Goal: Information Seeking & Learning: Learn about a topic

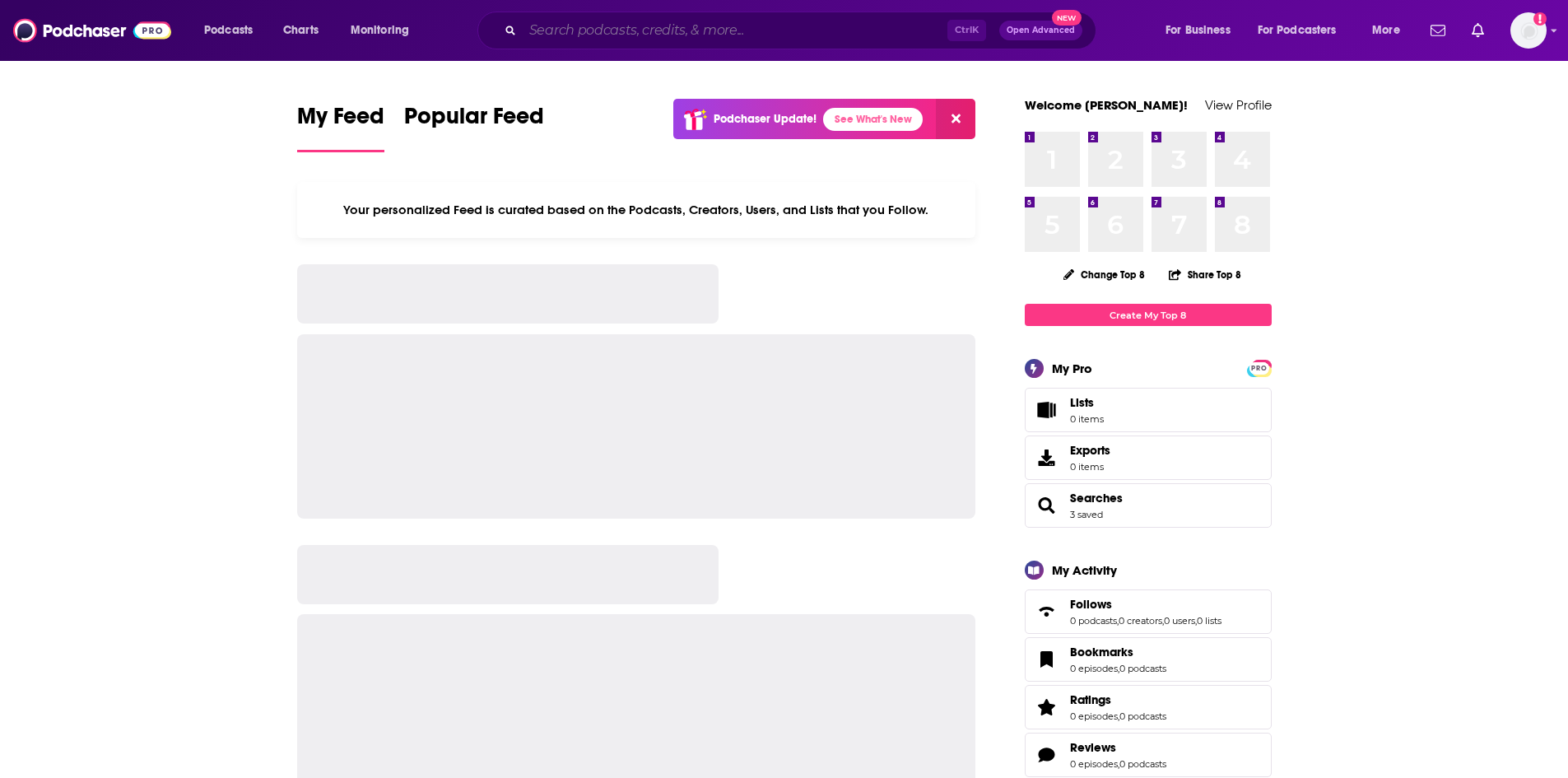
click at [697, 22] on input "Search podcasts, credits, & more..." at bounding box center [735, 31] width 425 height 27
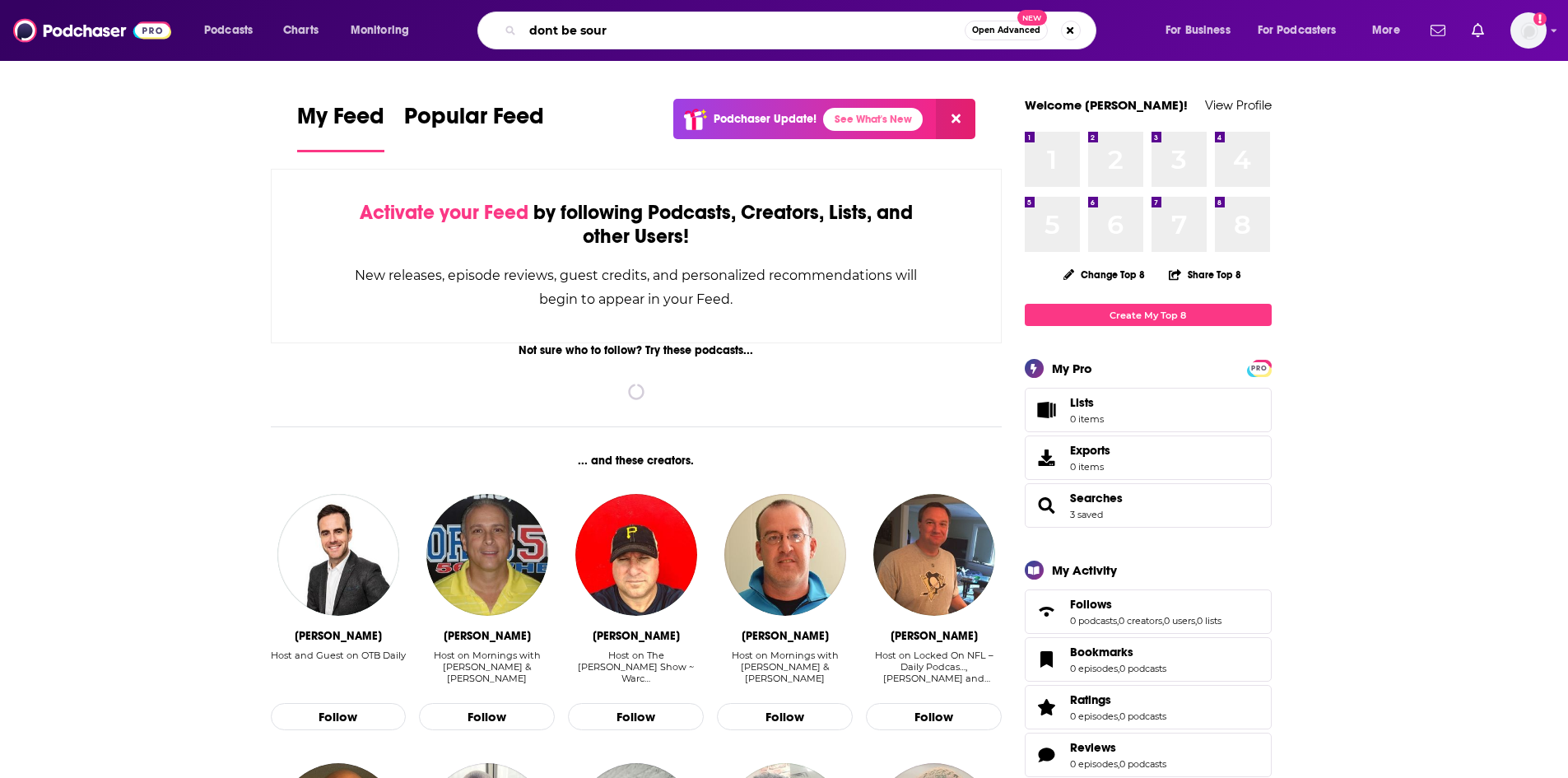
type input "dont be sour"
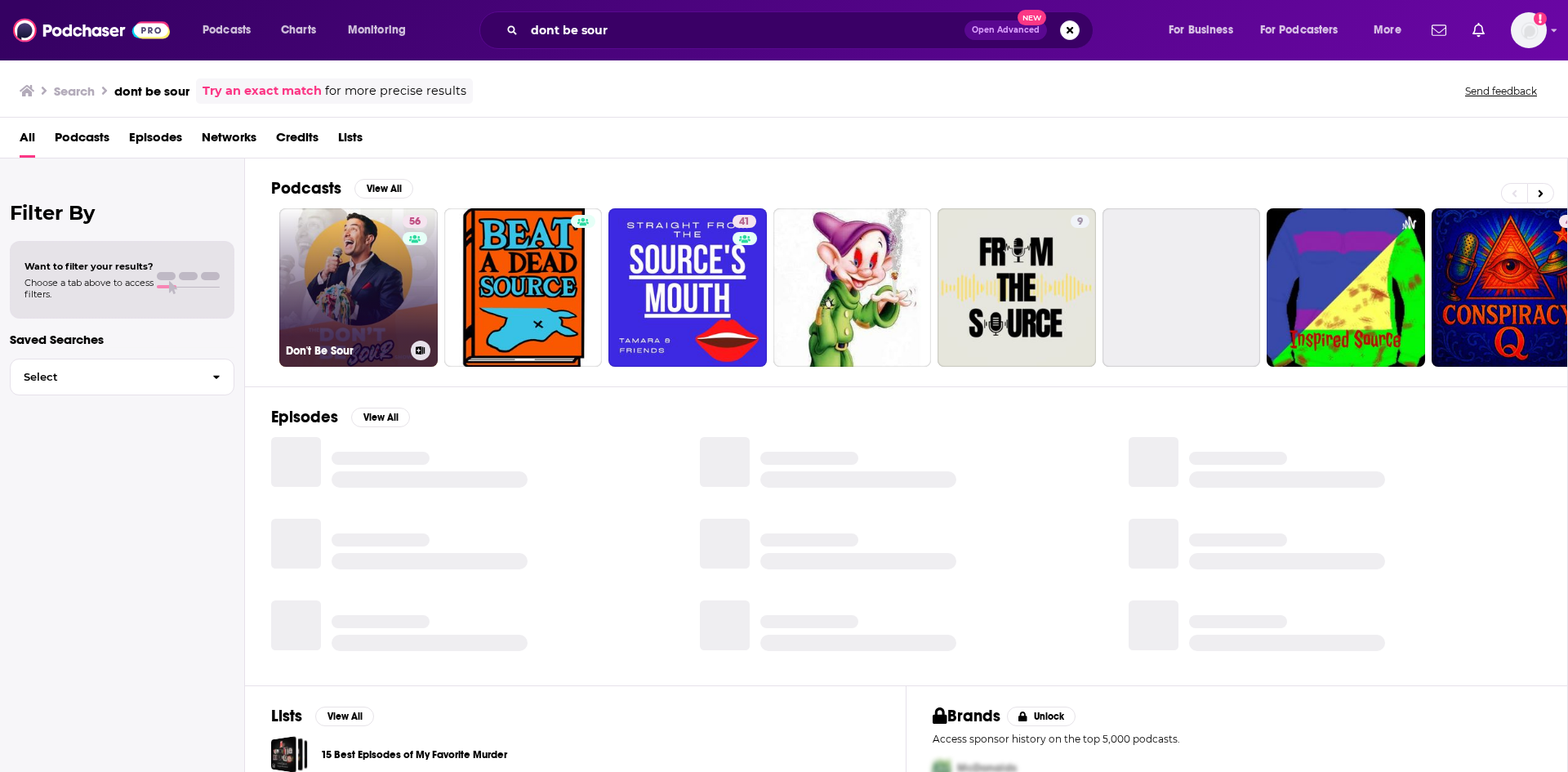
click at [353, 282] on link "56 Don't Be Sour" at bounding box center [359, 288] width 158 height 158
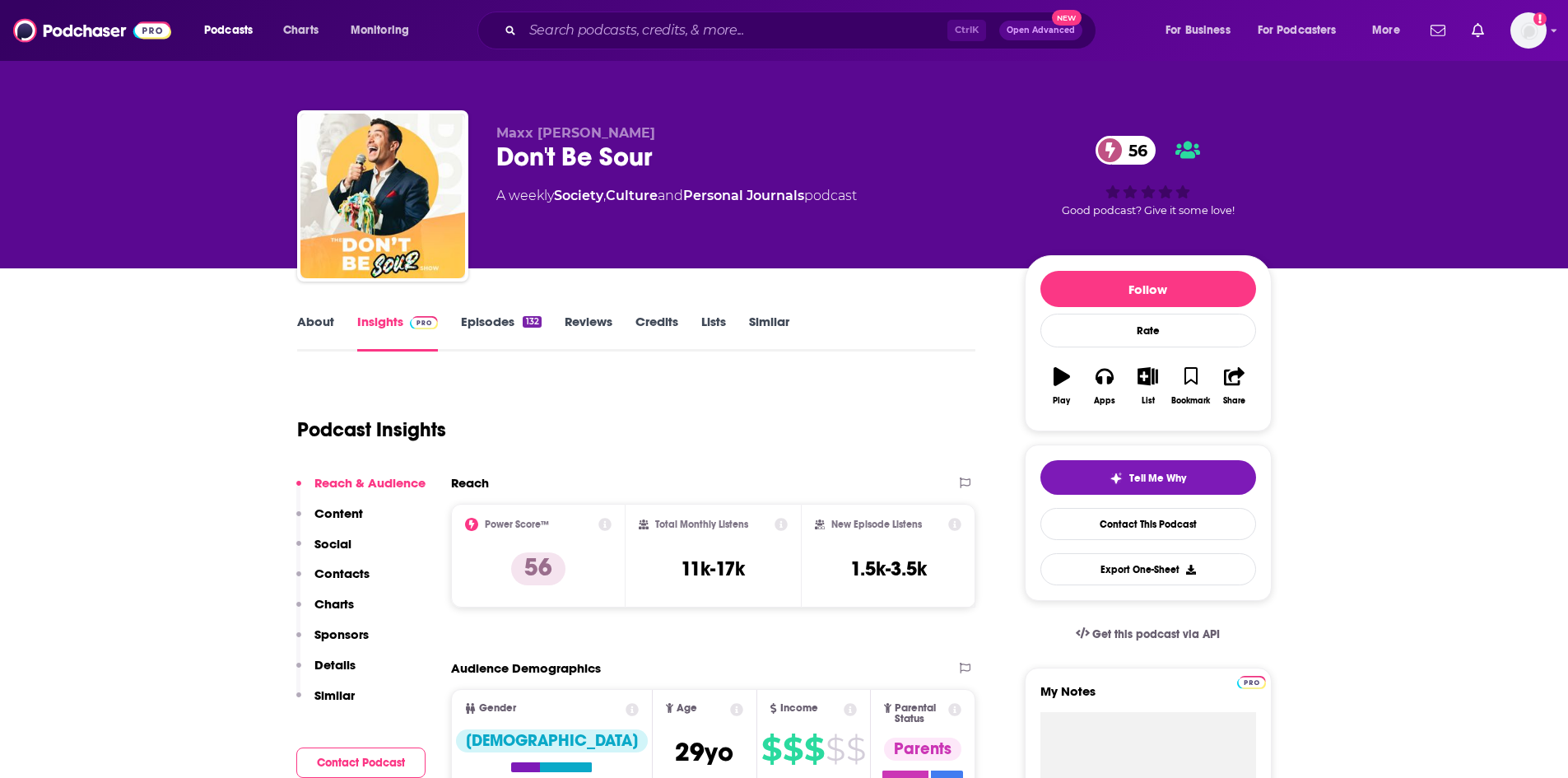
click at [325, 320] on link "About" at bounding box center [316, 332] width 37 height 38
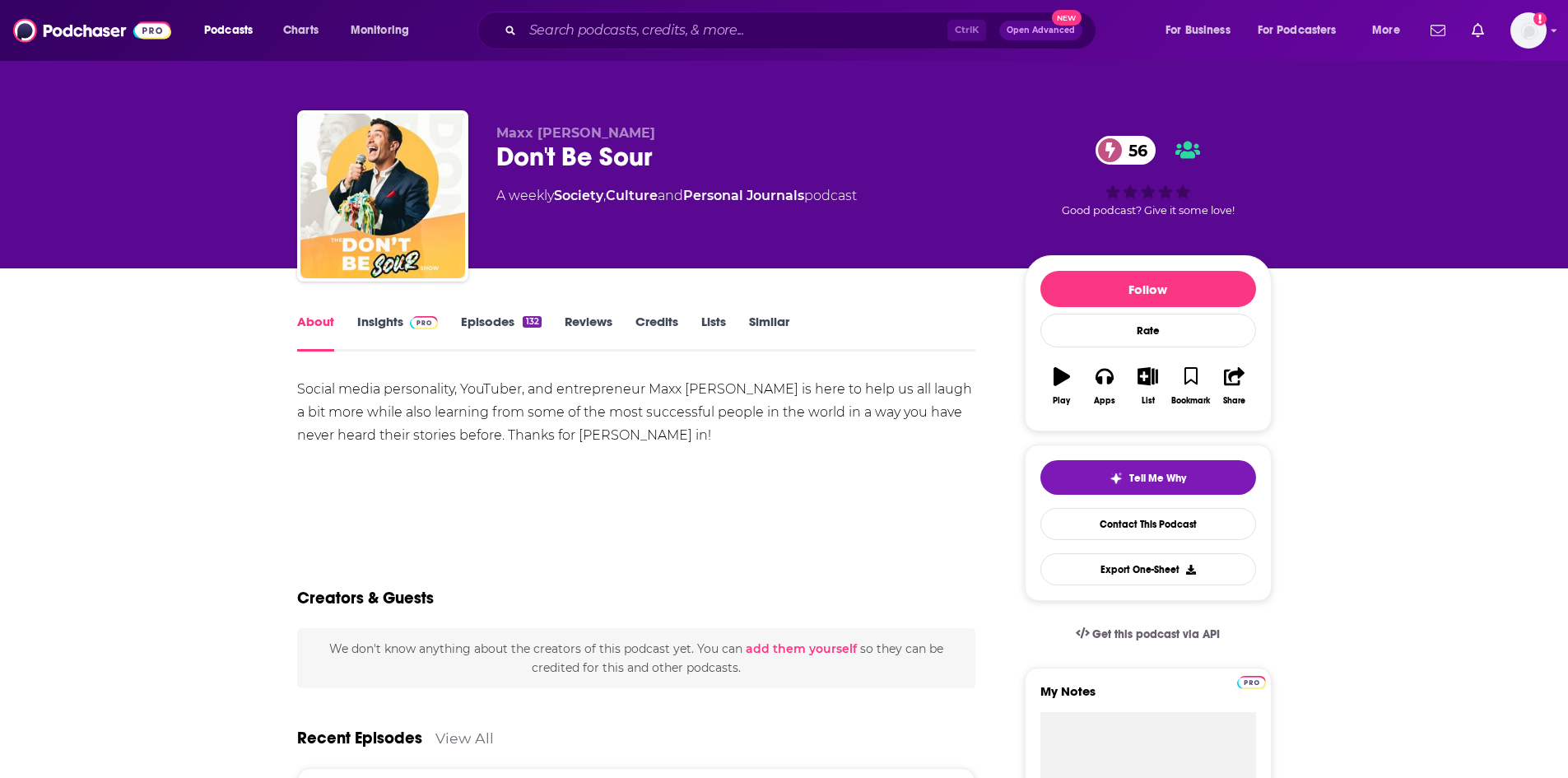
click at [475, 330] on link "Episodes 132" at bounding box center [501, 332] width 80 height 38
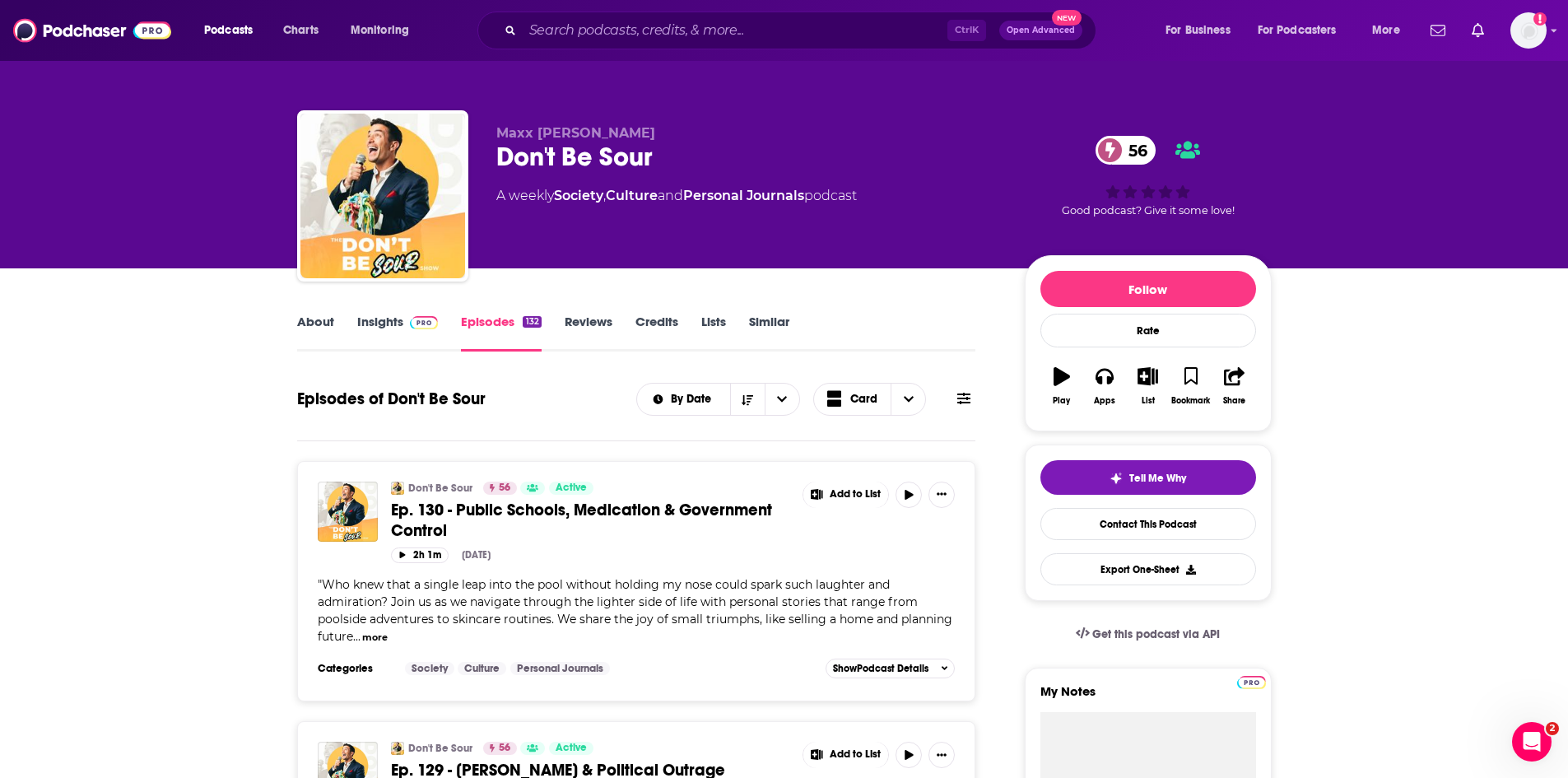
click at [315, 323] on link "About" at bounding box center [316, 332] width 37 height 38
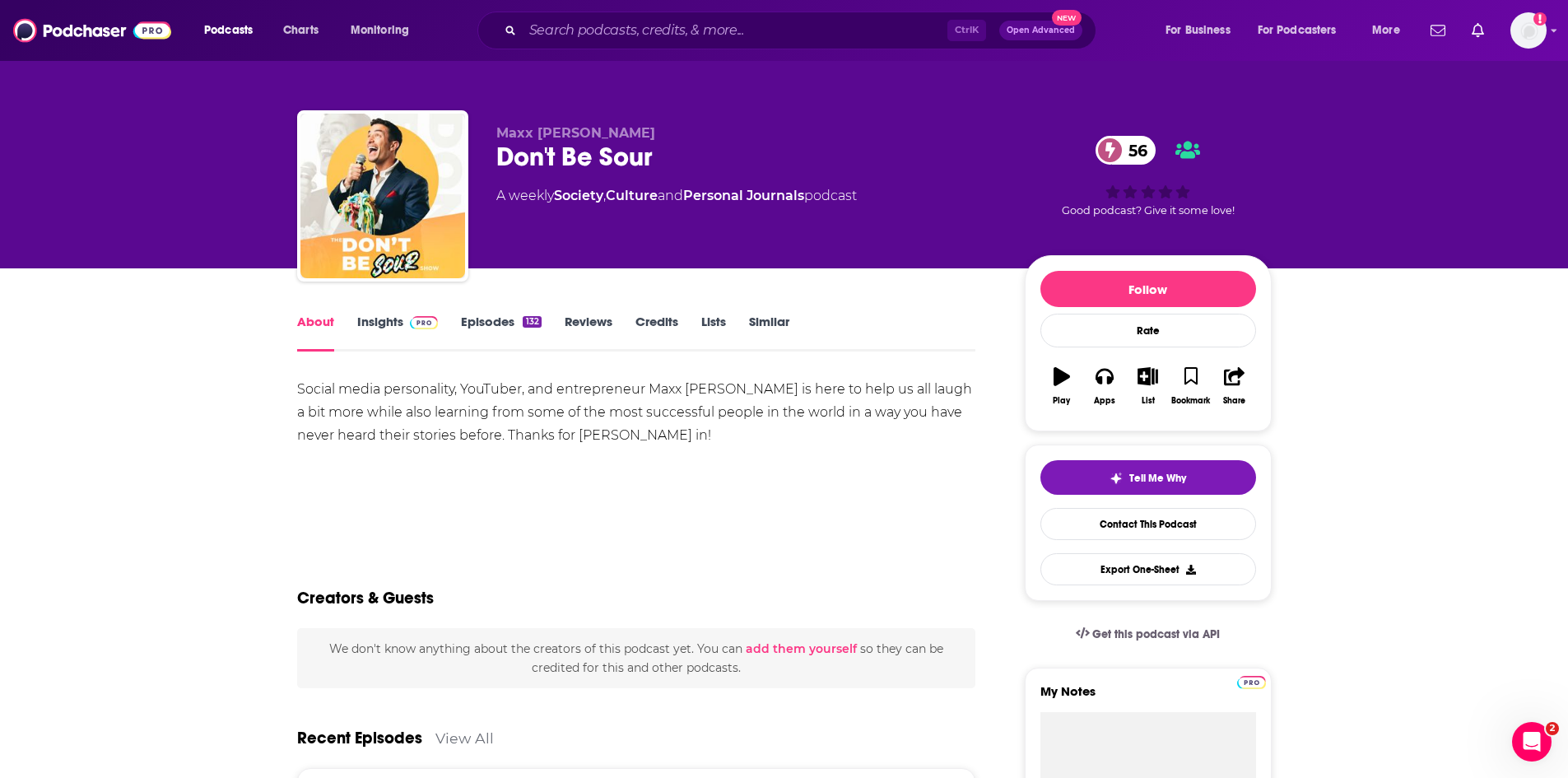
click at [371, 319] on link "Insights" at bounding box center [398, 332] width 81 height 38
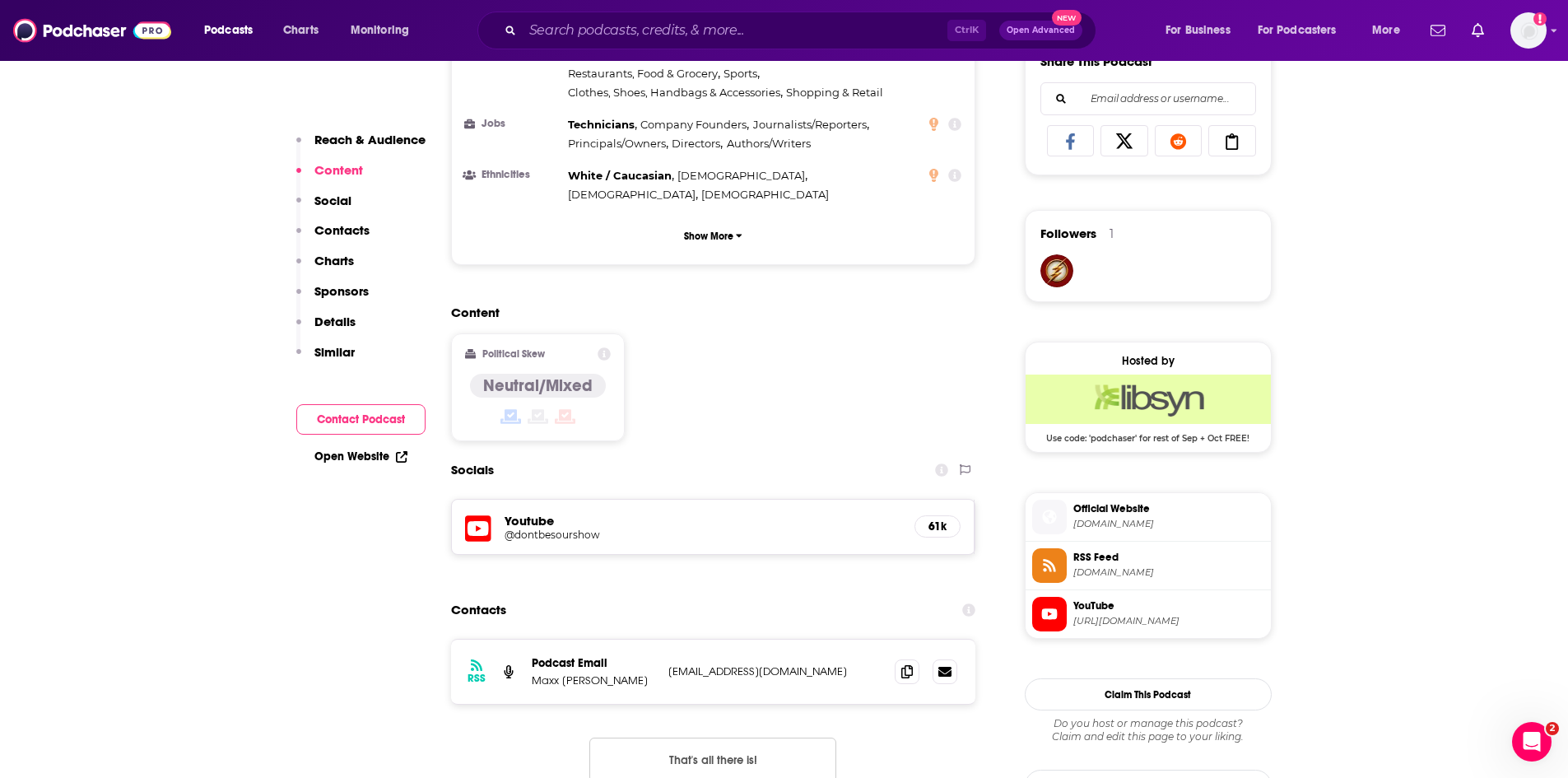
scroll to position [1071, 0]
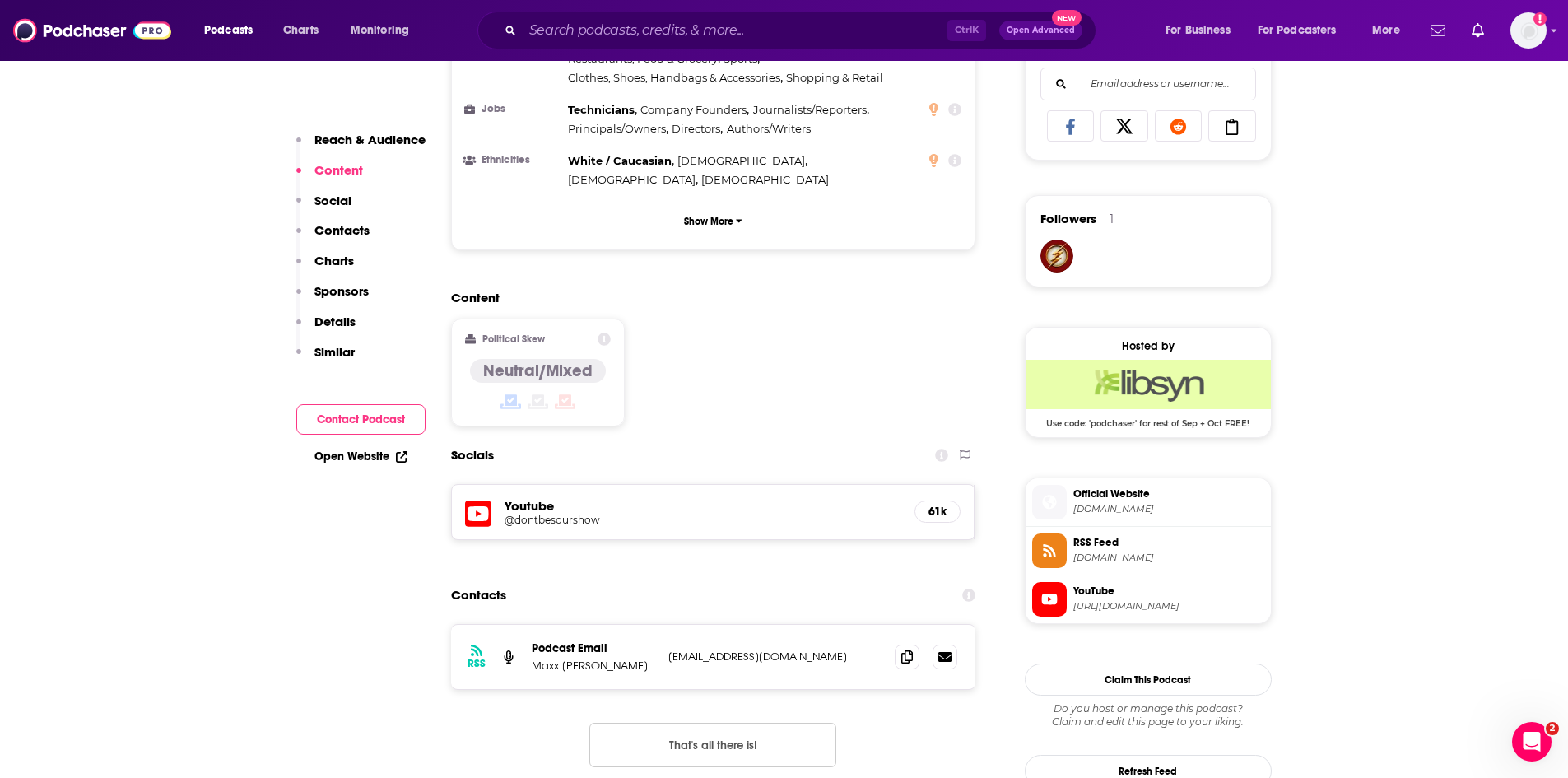
click at [566, 514] on h5 "@dontbesourshow" at bounding box center [636, 519] width 263 height 12
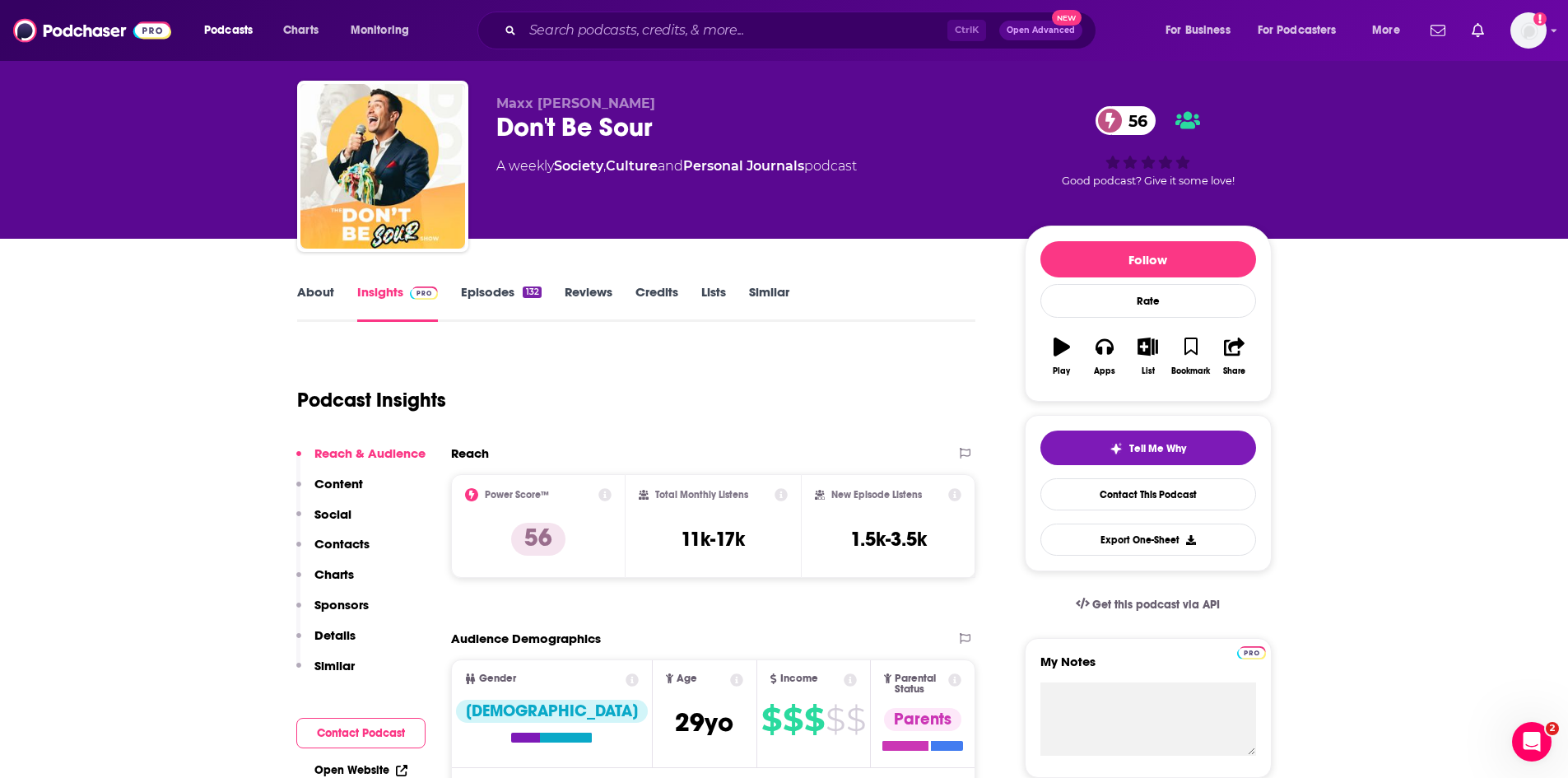
scroll to position [0, 0]
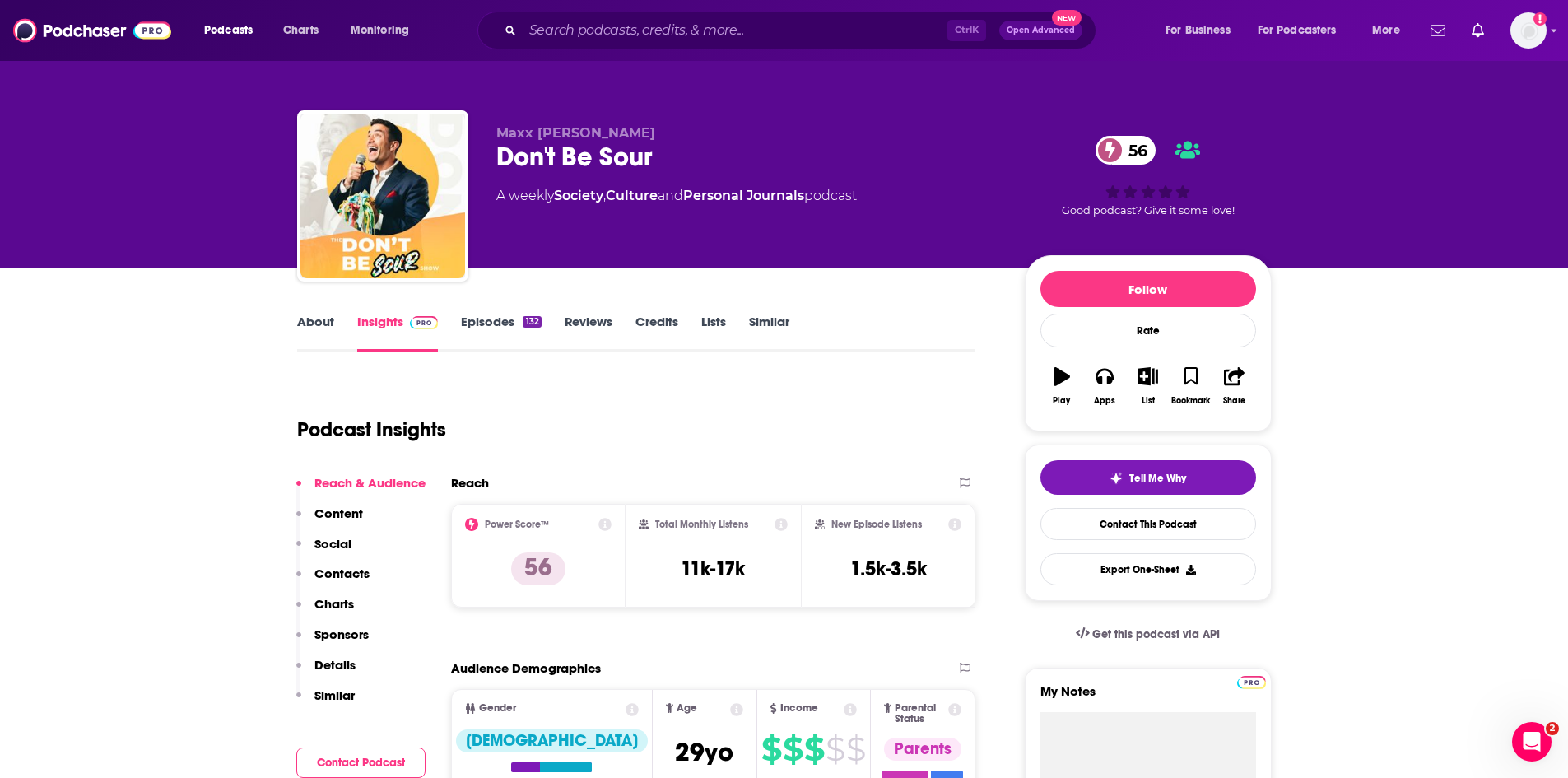
click at [312, 323] on link "About" at bounding box center [316, 332] width 37 height 38
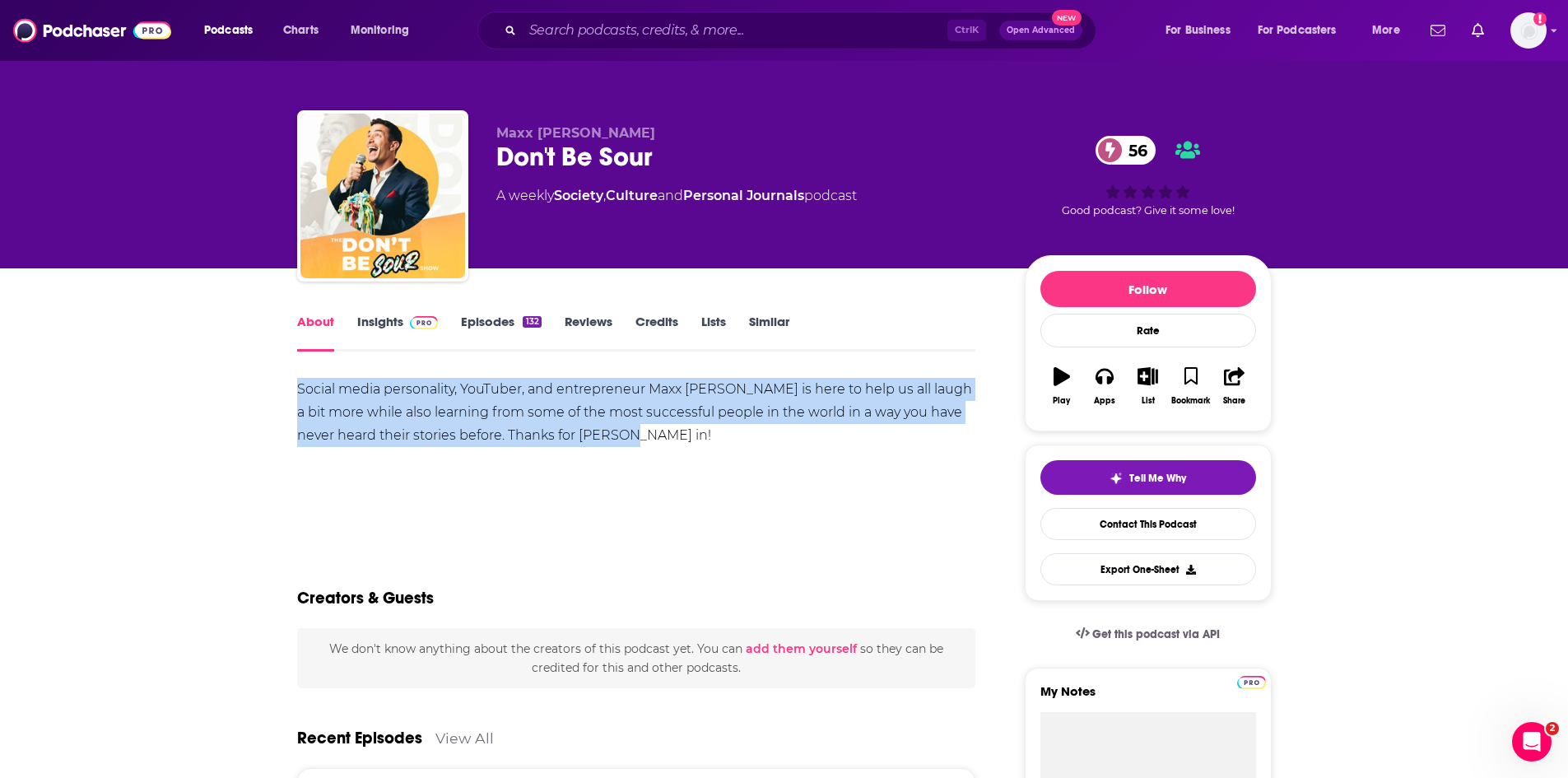
drag, startPoint x: 657, startPoint y: 436, endPoint x: 287, endPoint y: 389, distance: 373.0
copy div "Social media personality, YouTuber, and entrepreneur Maxx Chewning is here to h…"
click at [371, 318] on link "Insights" at bounding box center [398, 332] width 81 height 38
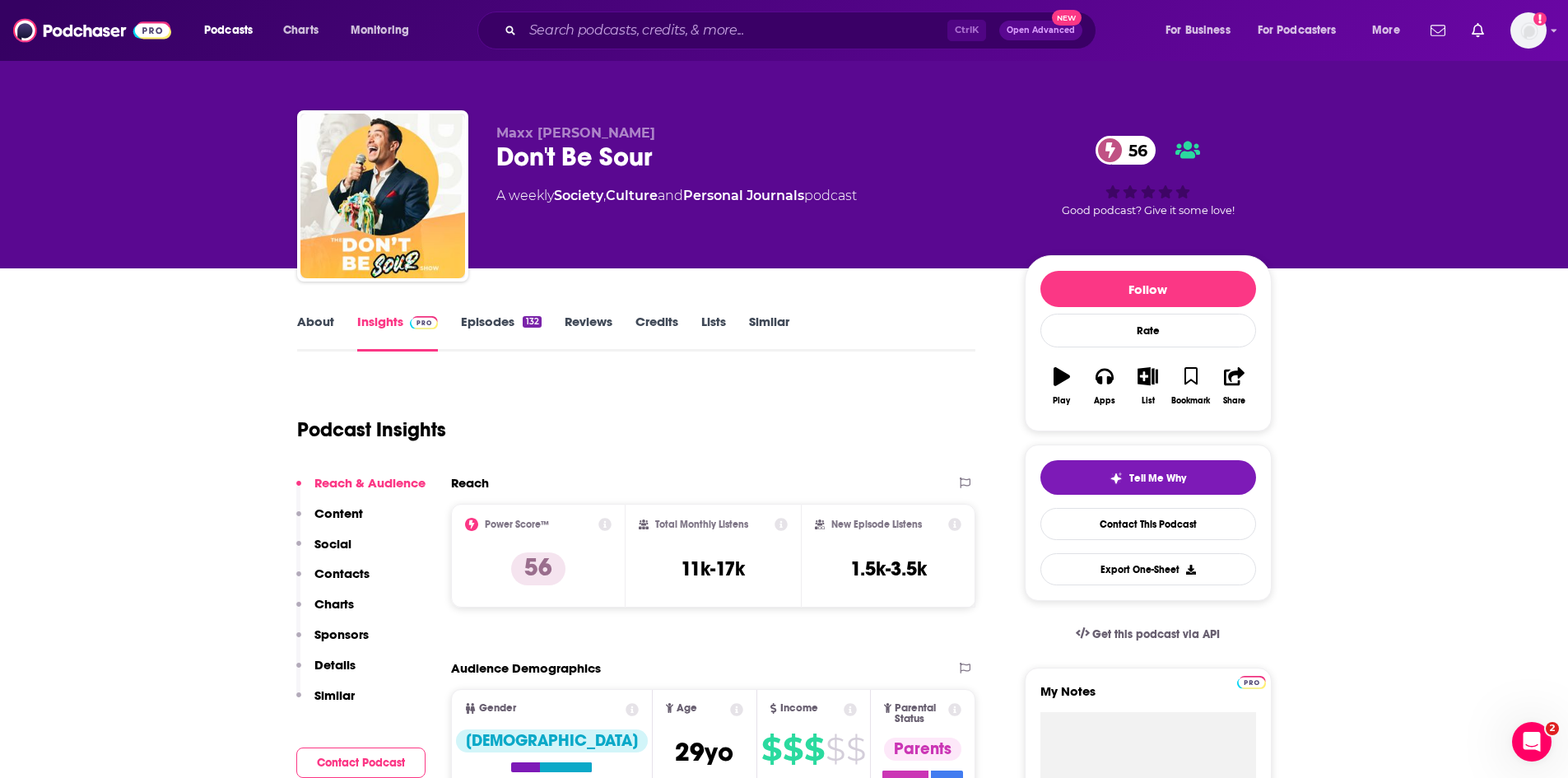
click at [320, 321] on link "About" at bounding box center [316, 332] width 37 height 38
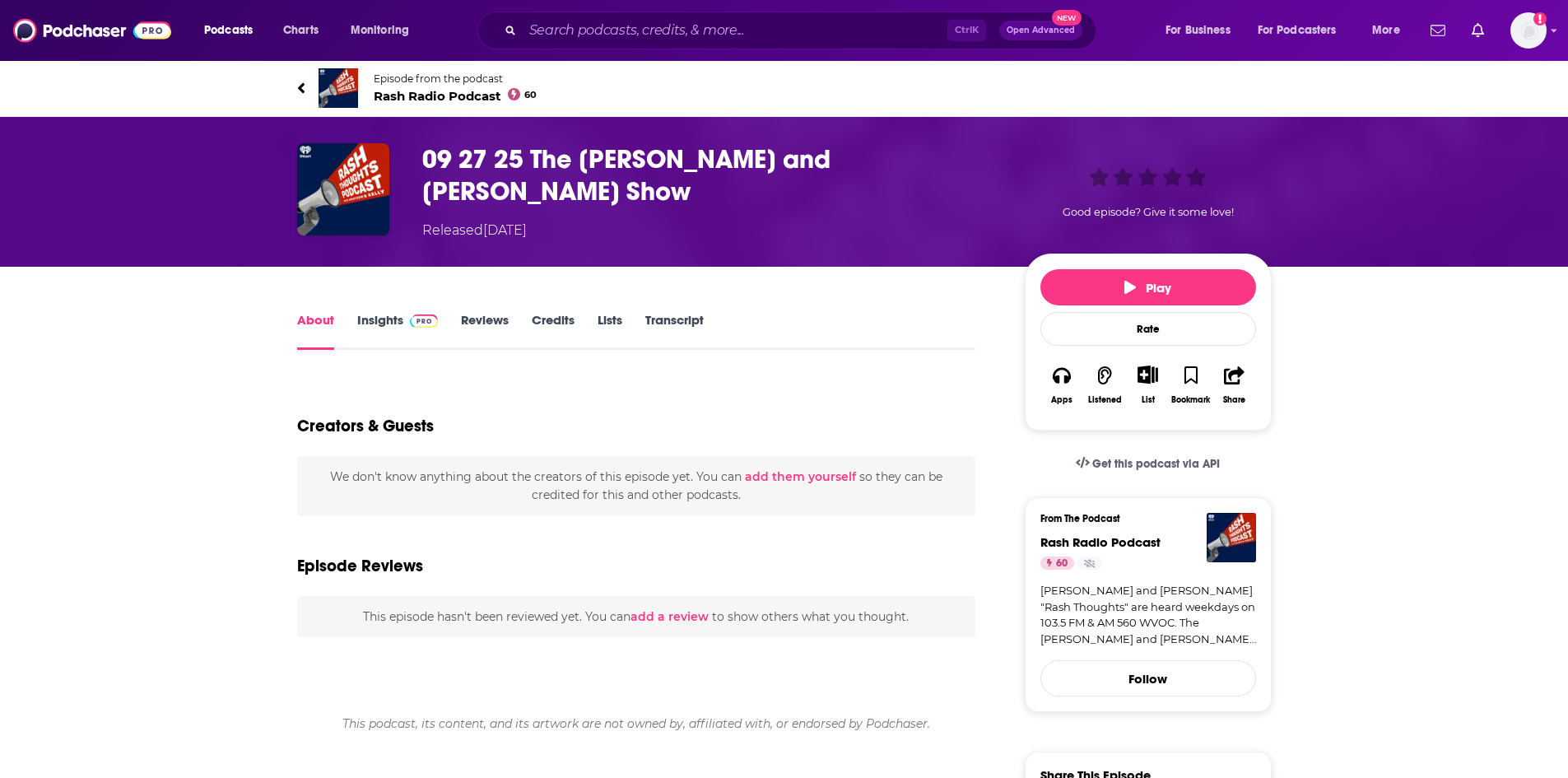
click at [451, 100] on span "Rash Radio Podcast 60" at bounding box center [455, 96] width 164 height 16
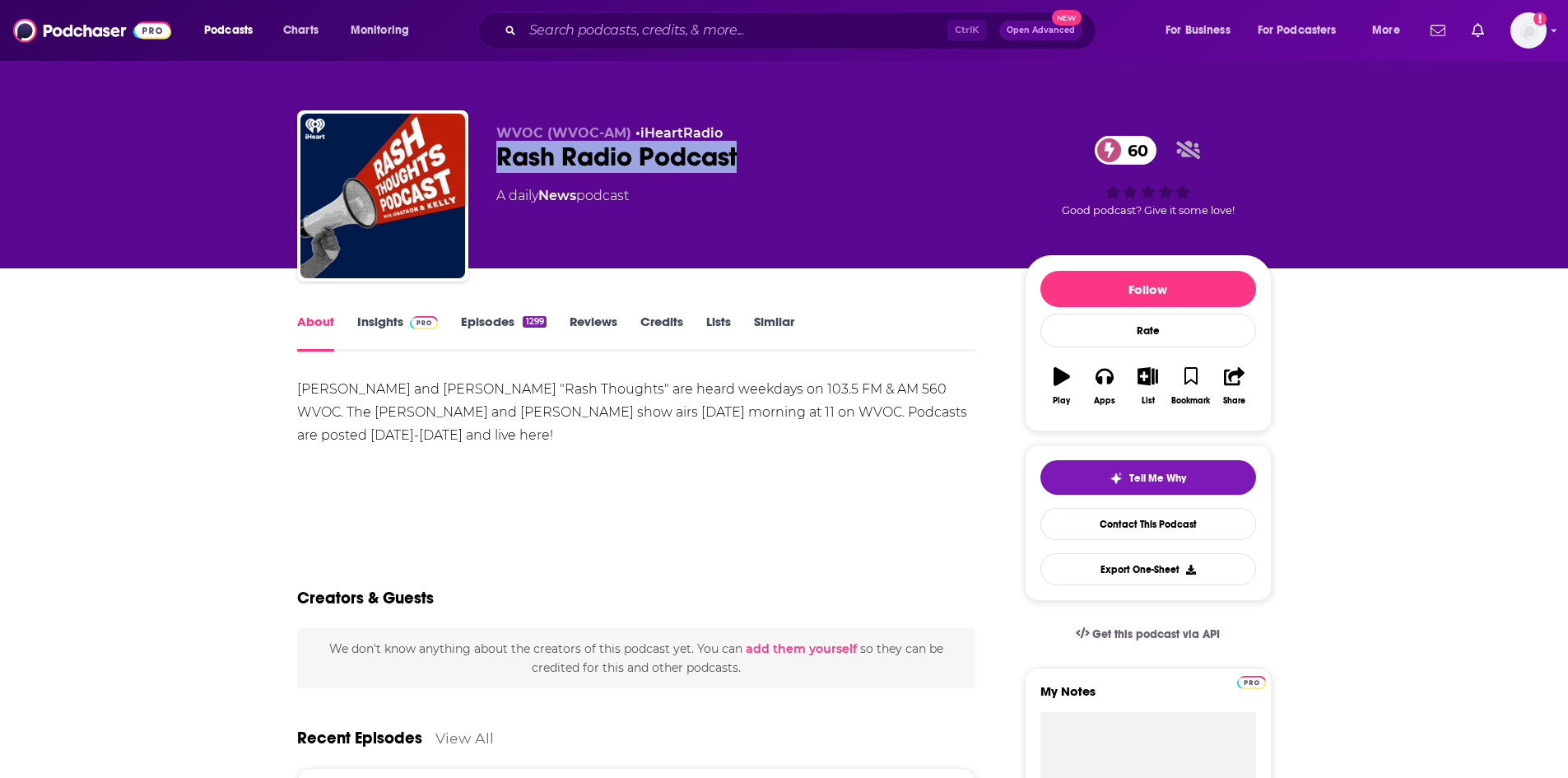
drag, startPoint x: 756, startPoint y: 153, endPoint x: 494, endPoint y: 170, distance: 262.6
click at [494, 170] on div "WVOC (WVOC-AM) • iHeartRadio Rash Radio Podcast 60 A daily News podcast 60 Good…" at bounding box center [784, 199] width 975 height 178
copy h1 "Rash Radio Podcast"
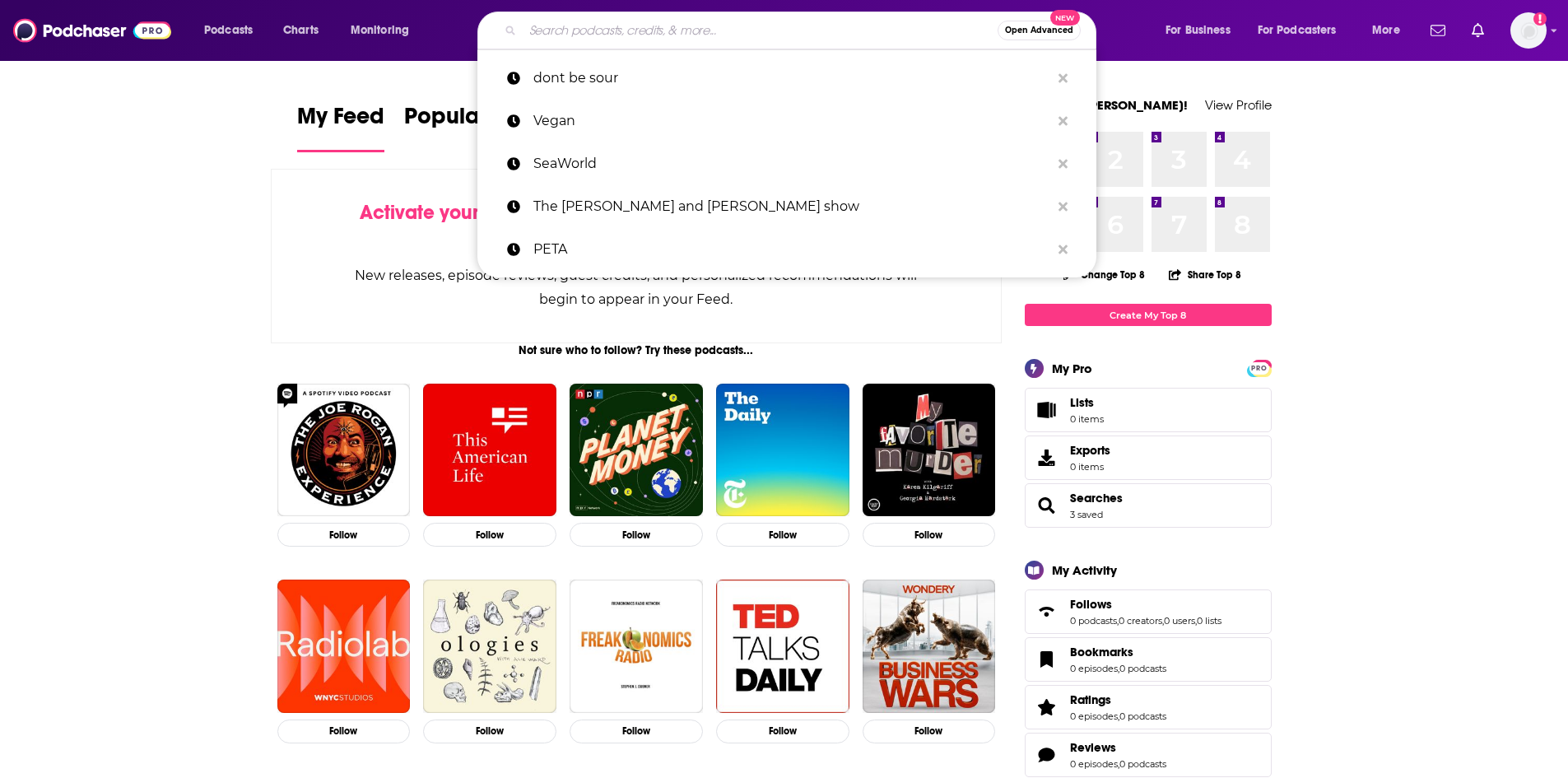
click at [627, 23] on input "Search podcasts, credits, & more..." at bounding box center [760, 31] width 475 height 27
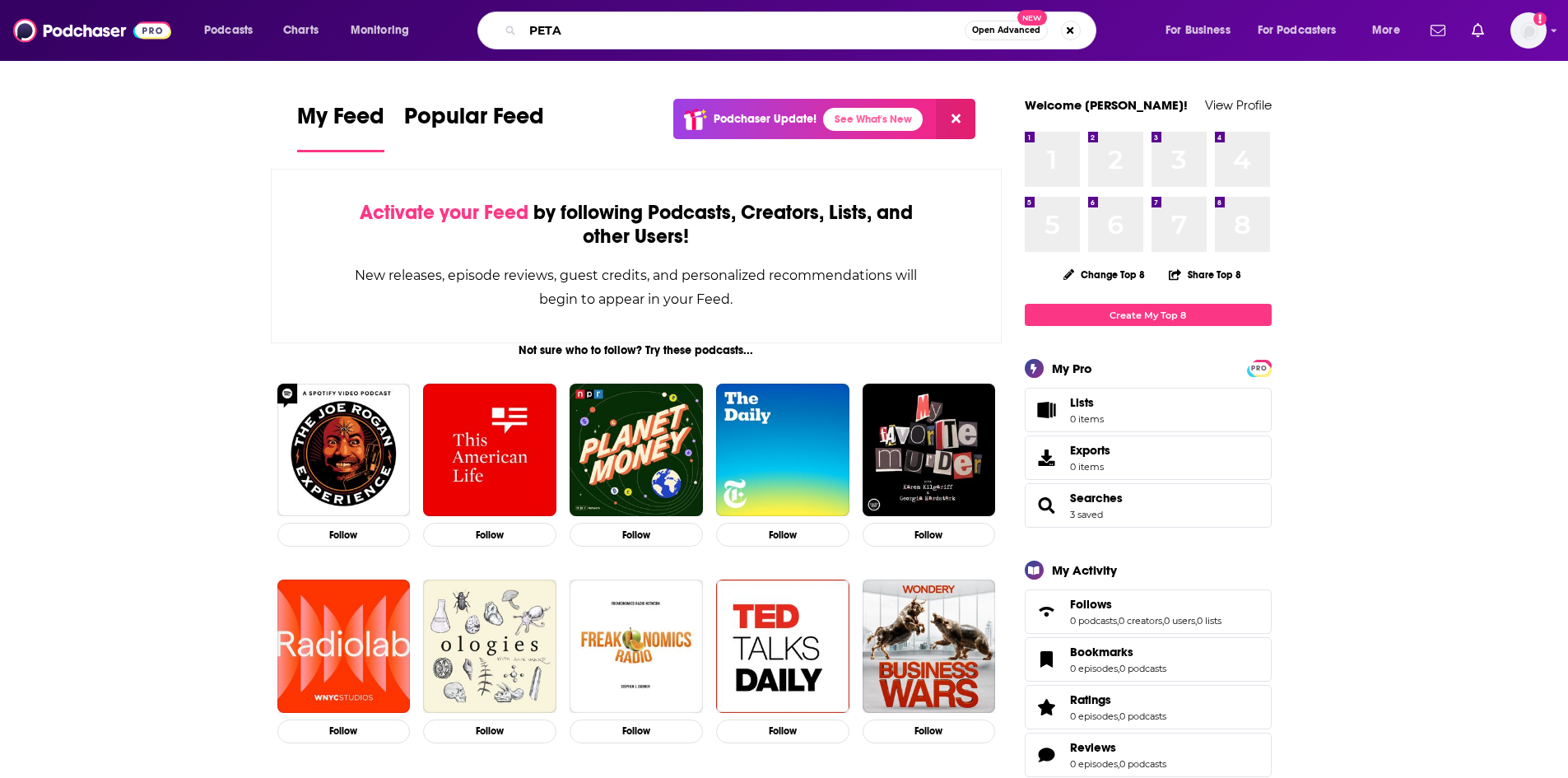
type input "PETA"
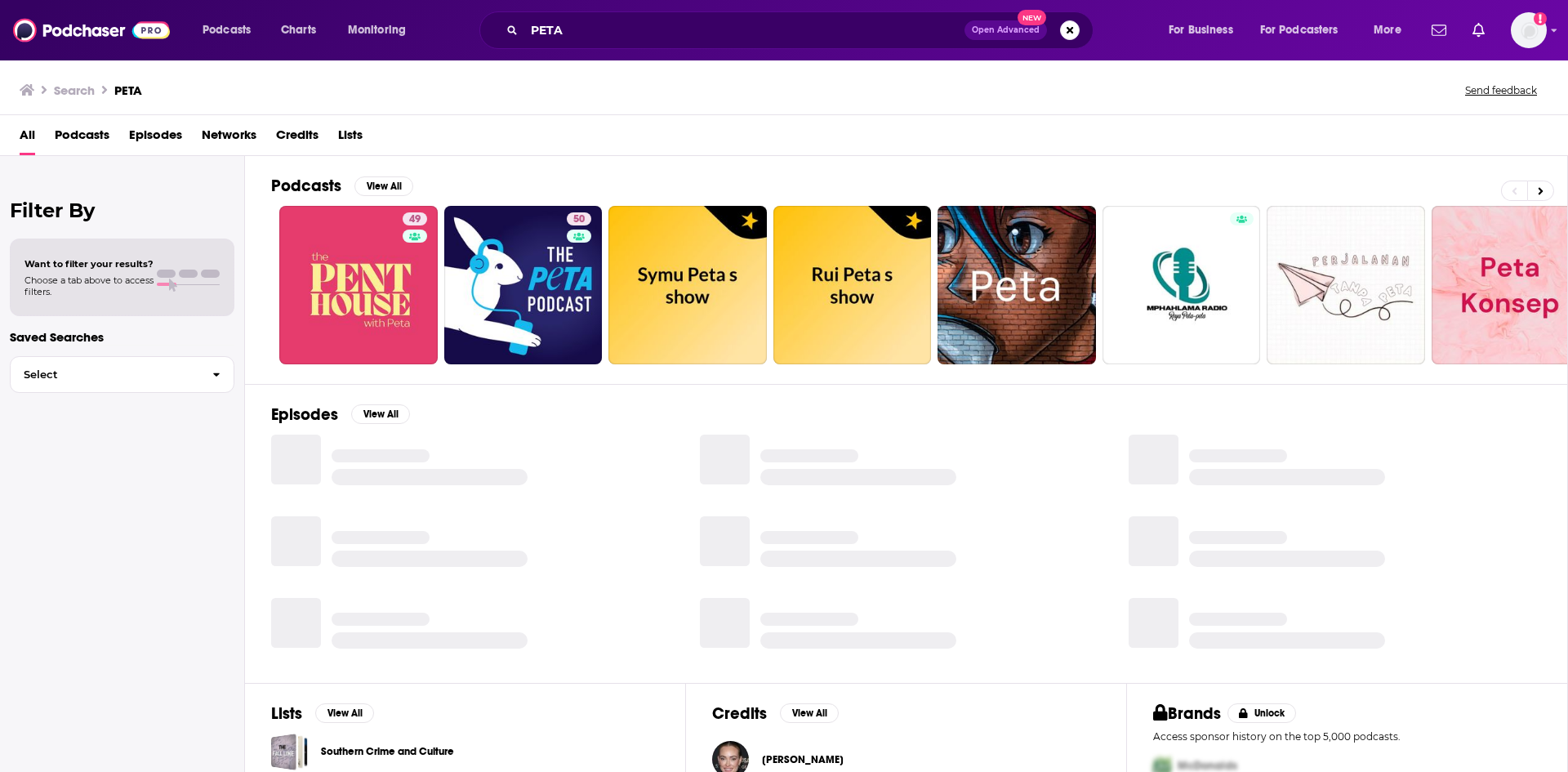
click at [141, 129] on span "Episodes" at bounding box center [156, 139] width 53 height 34
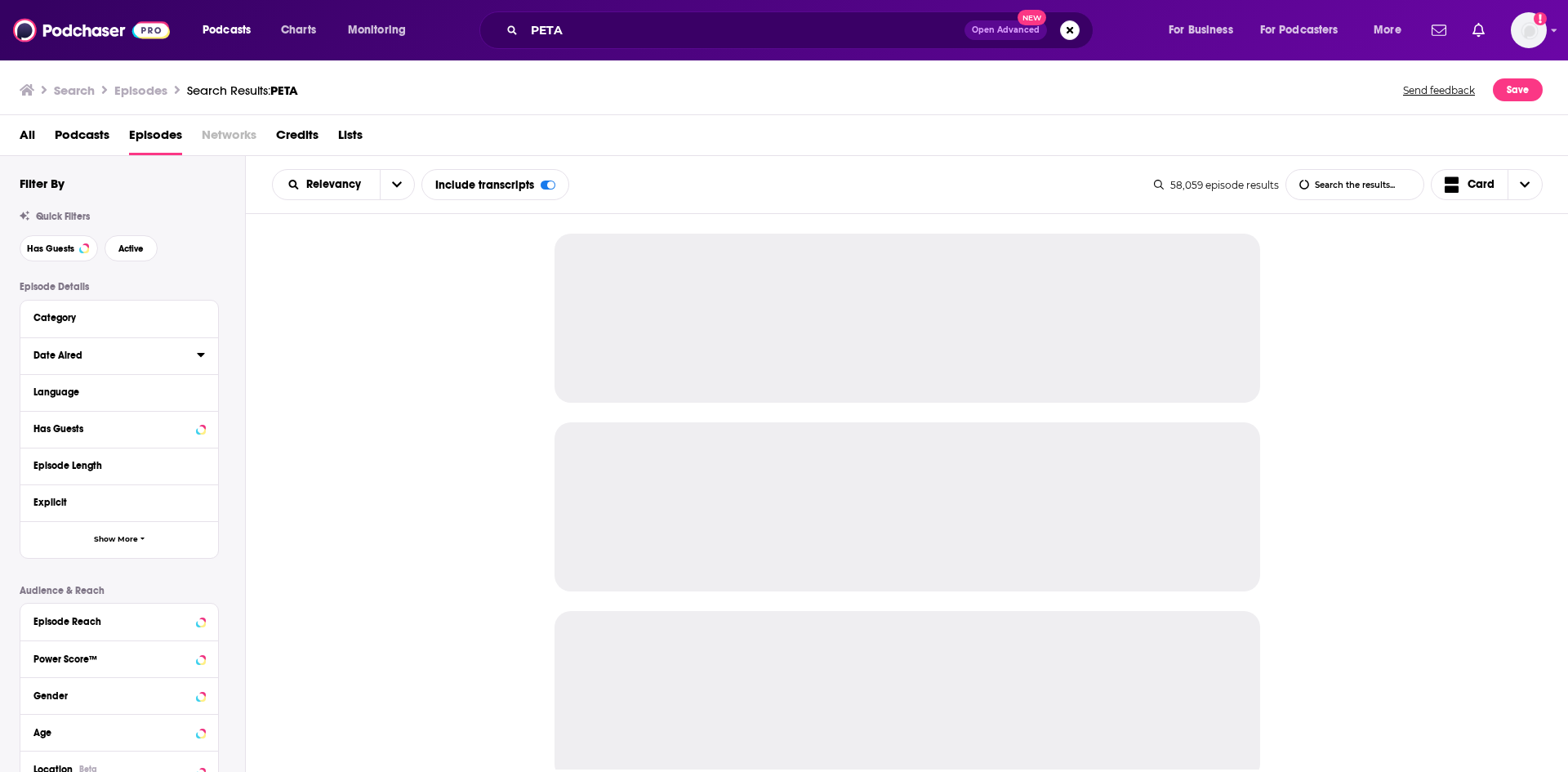
click at [204, 351] on icon at bounding box center [201, 355] width 8 height 13
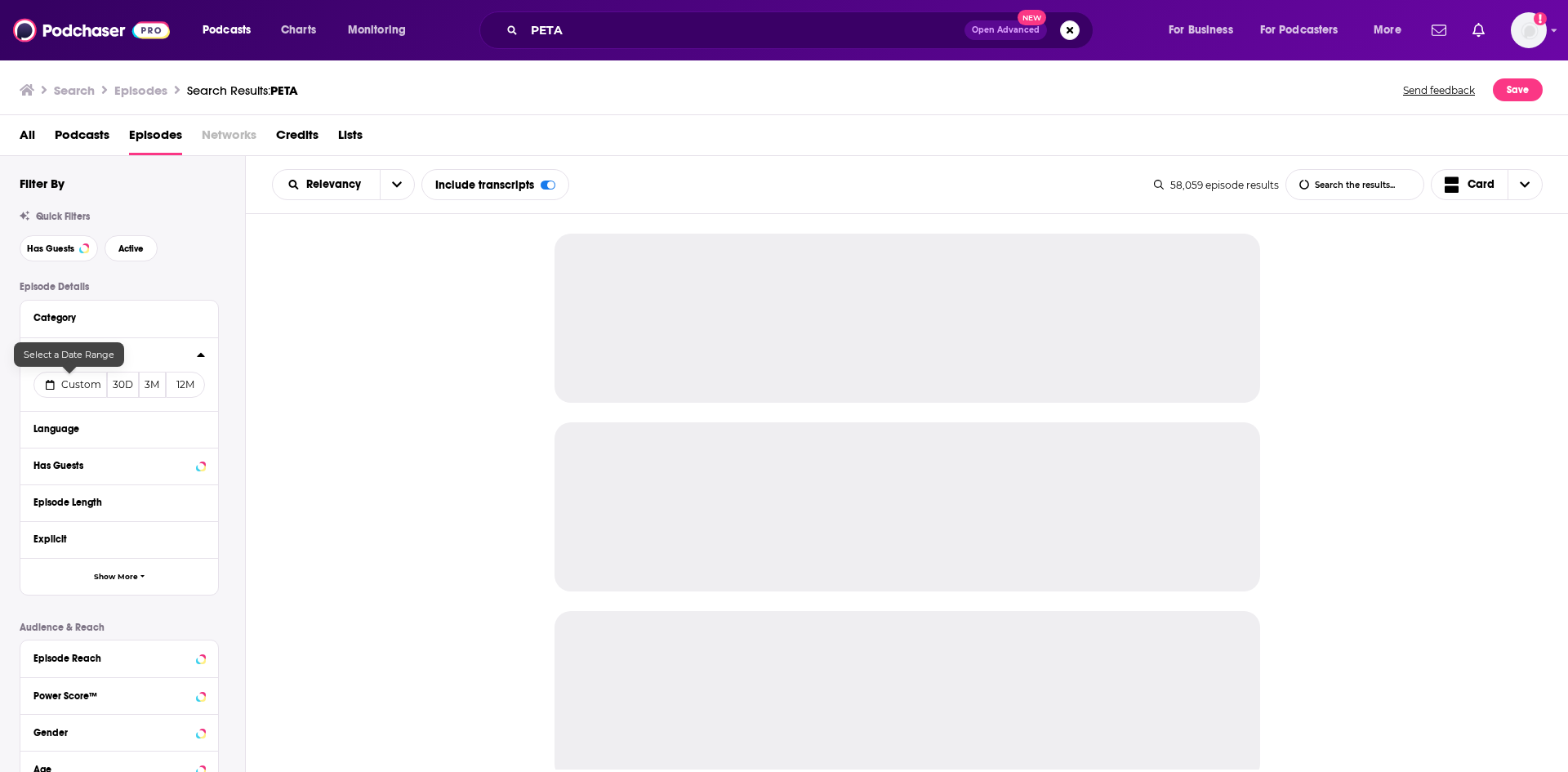
click at [85, 374] on button "Custom" at bounding box center [70, 385] width 73 height 26
select select "8"
select select "2025"
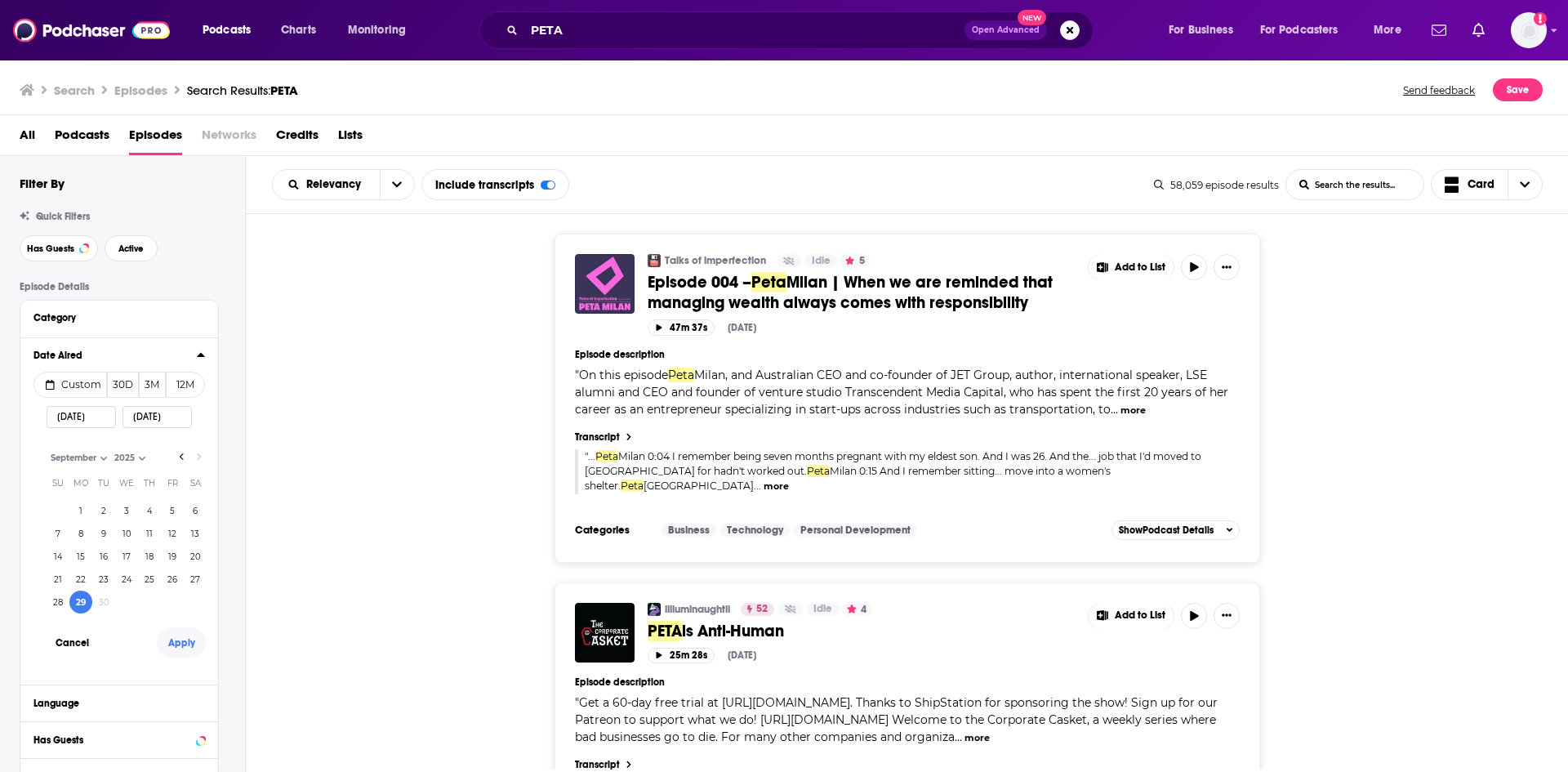
click at [177, 644] on button "Apply" at bounding box center [181, 643] width 49 height 31
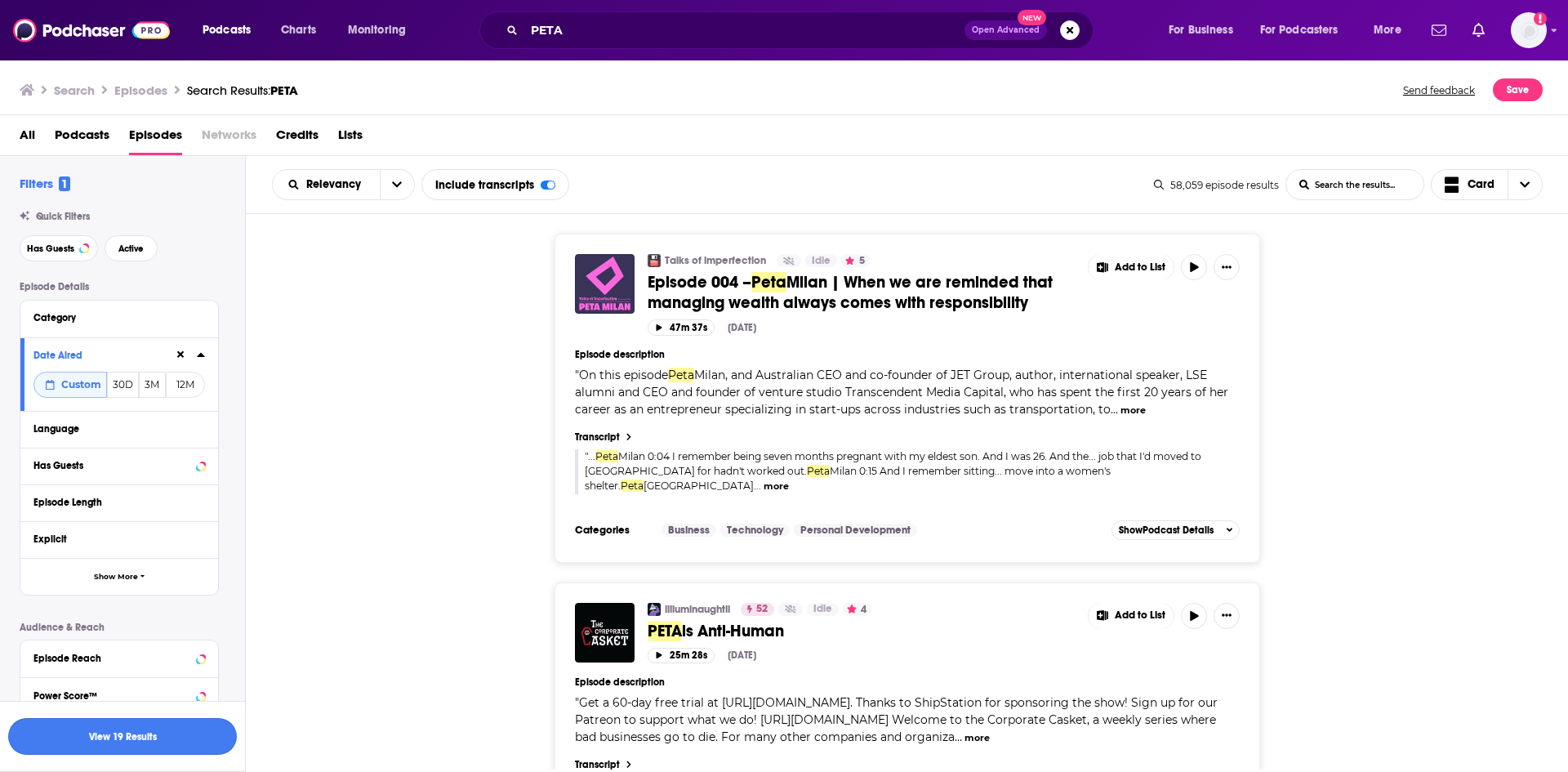
click at [159, 737] on button "View 19 Results" at bounding box center [122, 737] width 228 height 37
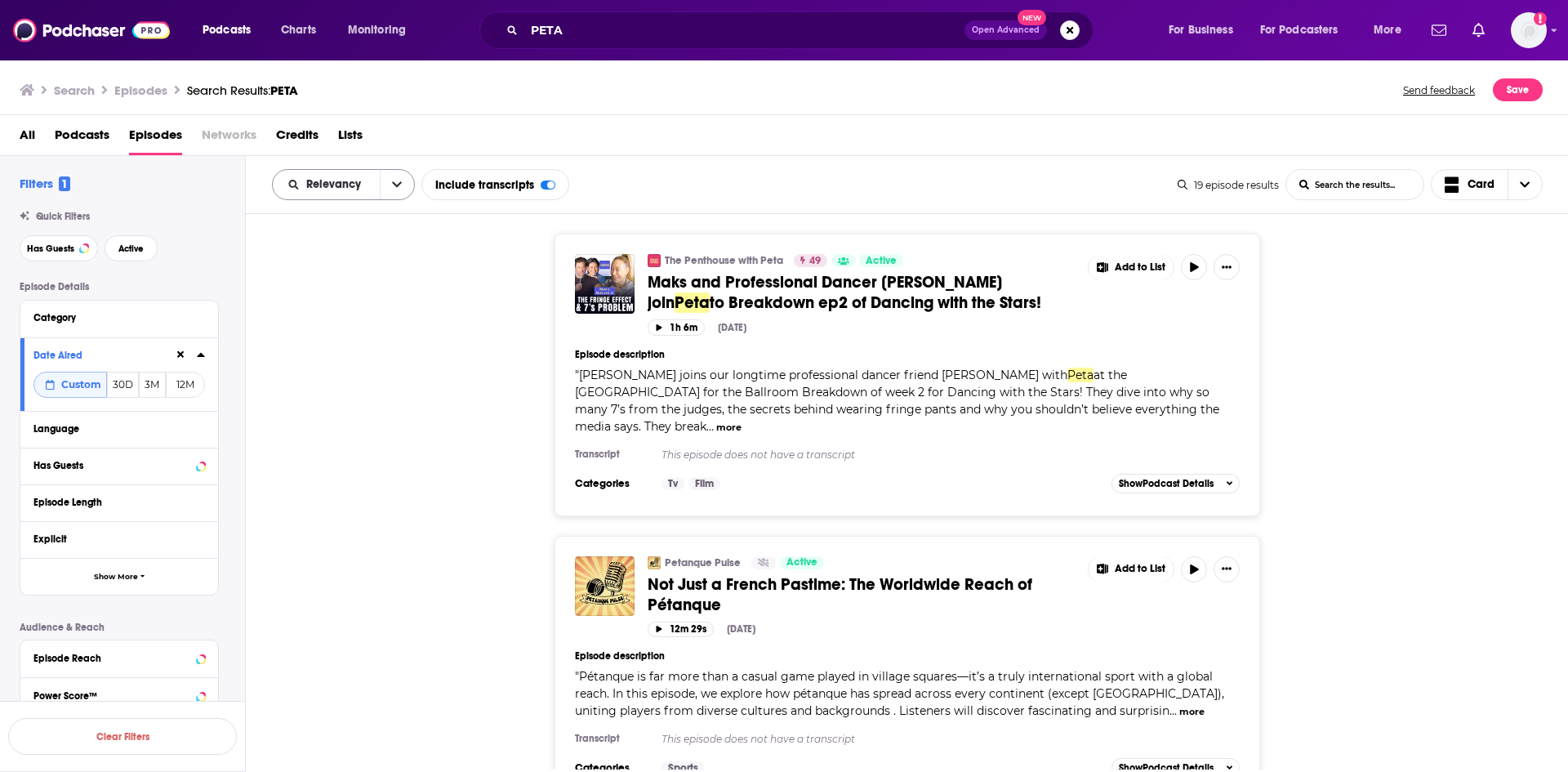
click at [361, 184] on span "Relevancy" at bounding box center [336, 185] width 60 height 12
click at [359, 326] on span "Power Score" at bounding box center [353, 323] width 96 height 9
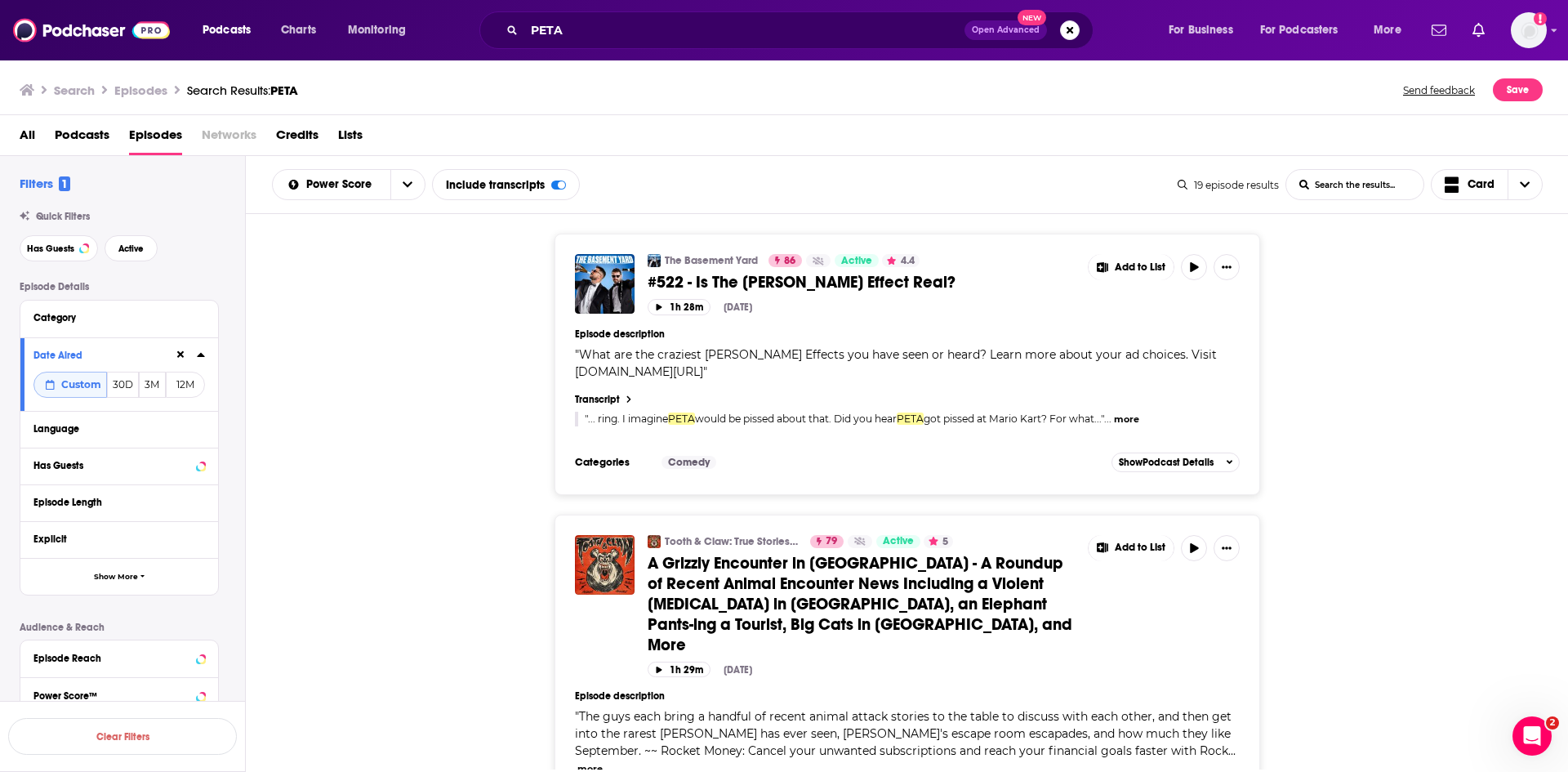
click at [703, 418] on span "would be pissed about that. Did you hear" at bounding box center [796, 418] width 202 height 12
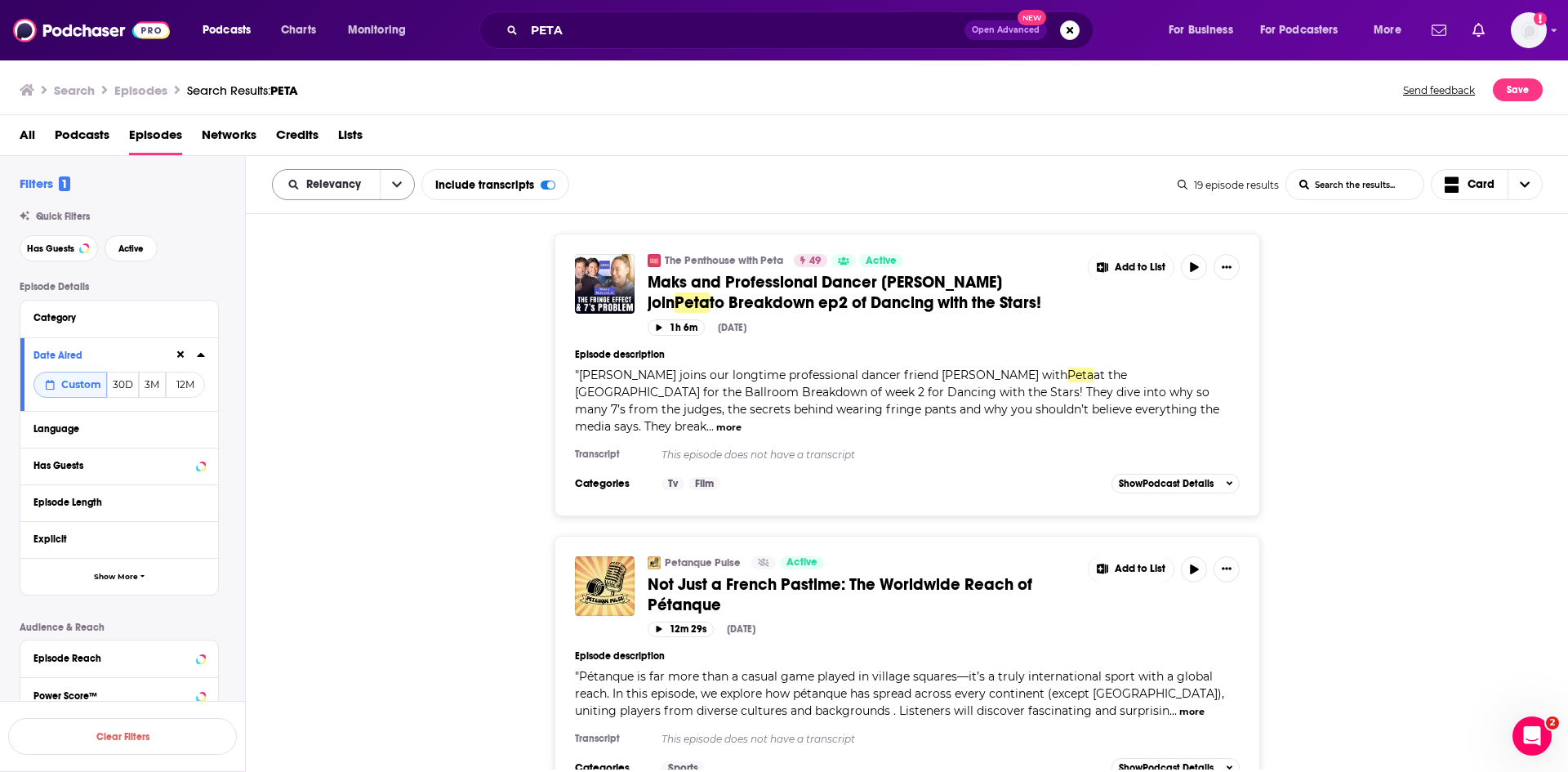
click at [395, 188] on icon "open menu" at bounding box center [397, 185] width 10 height 12
click at [361, 321] on span "Power Score" at bounding box center [353, 323] width 96 height 9
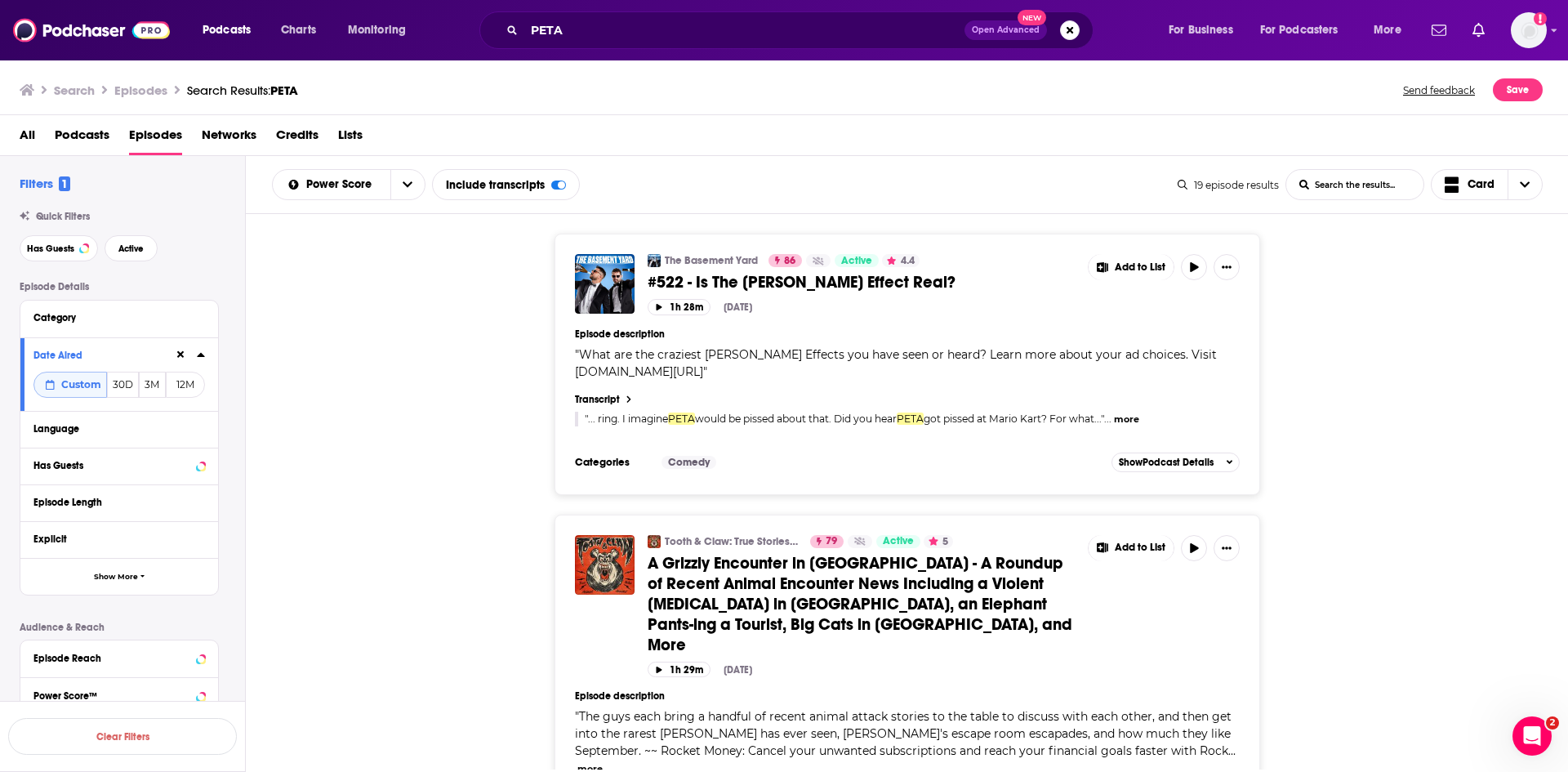
click at [698, 261] on link "The Basement Yard" at bounding box center [711, 261] width 93 height 13
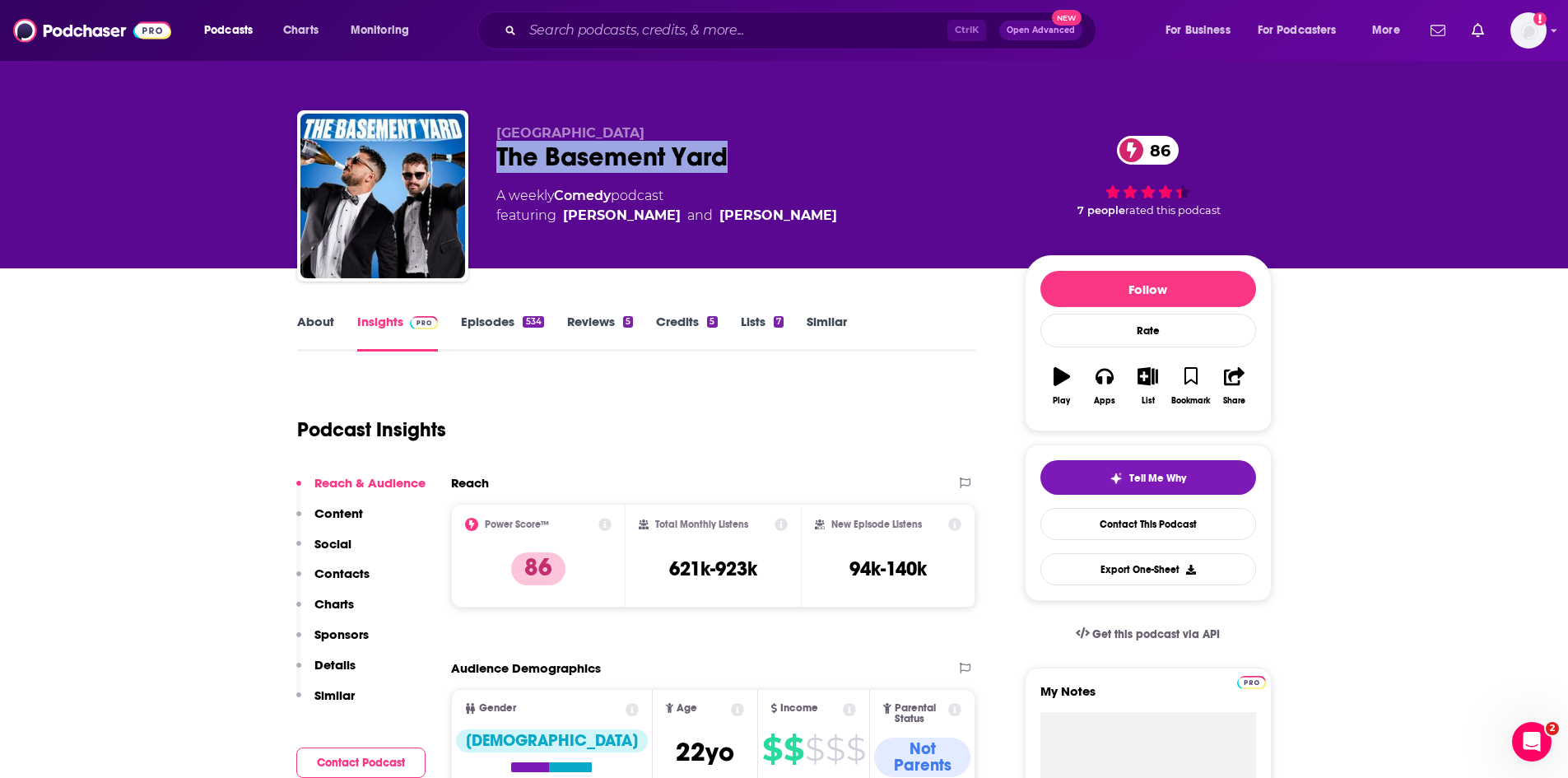
drag, startPoint x: 774, startPoint y: 155, endPoint x: 499, endPoint y: 158, distance: 275.0
click at [499, 158] on div "The Basement Yard 86" at bounding box center [747, 156] width 502 height 32
copy h2 "The Basement Yard"
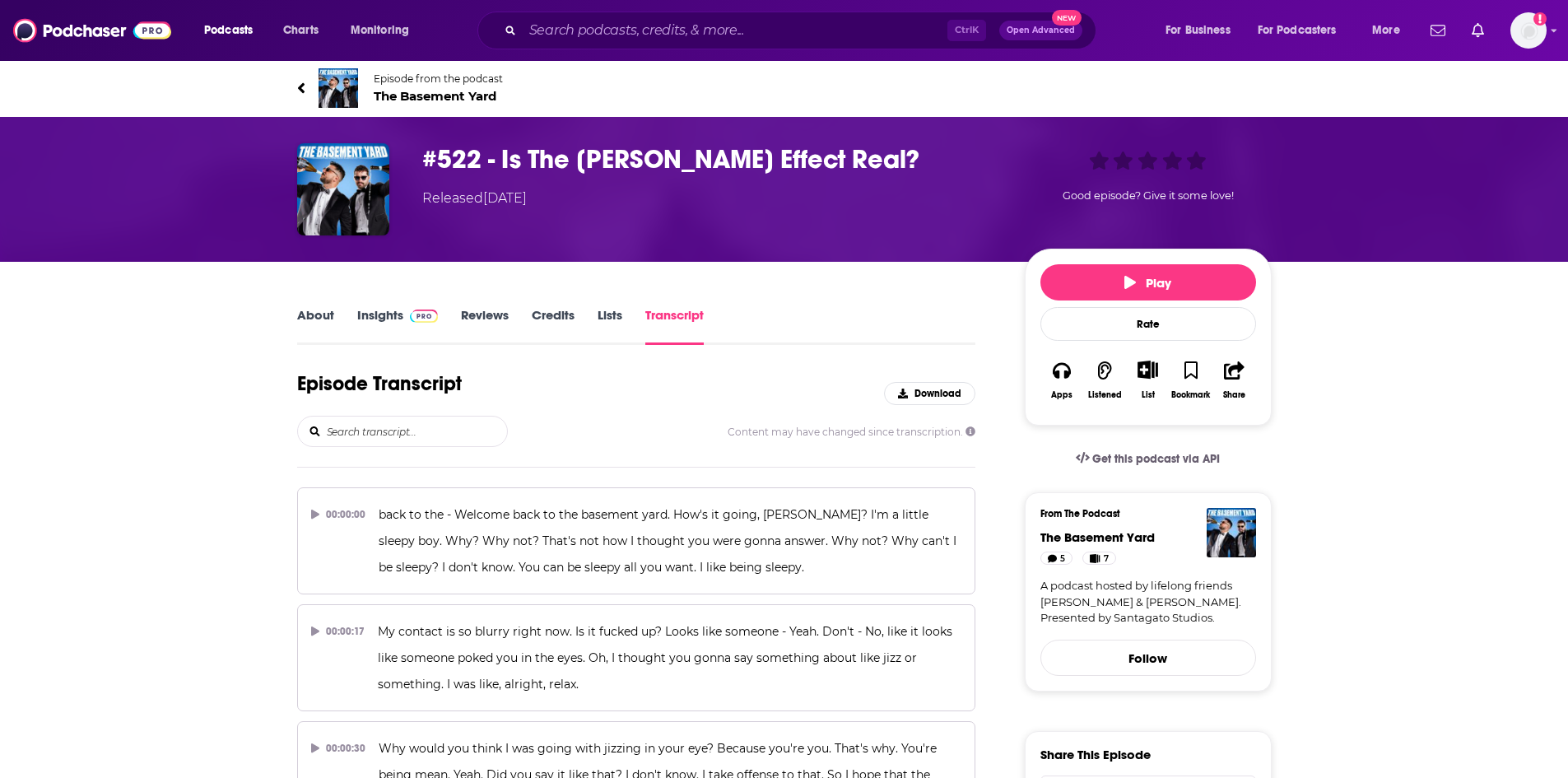
scroll to position [36342, 0]
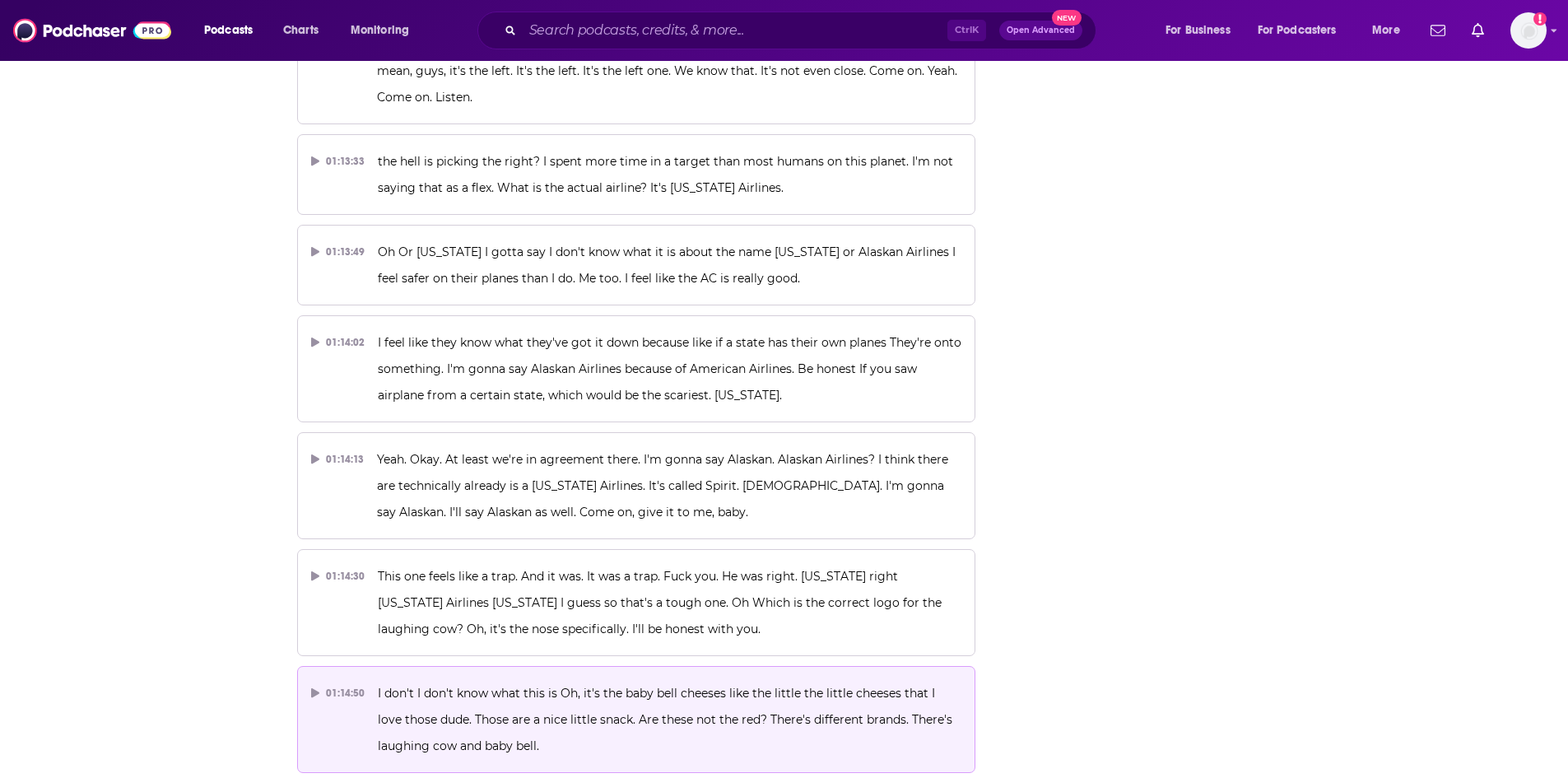
click at [567, 680] on p "I don't I don't know what this is Oh, it's the baby bell cheeses like the littl…" at bounding box center [670, 719] width 583 height 79
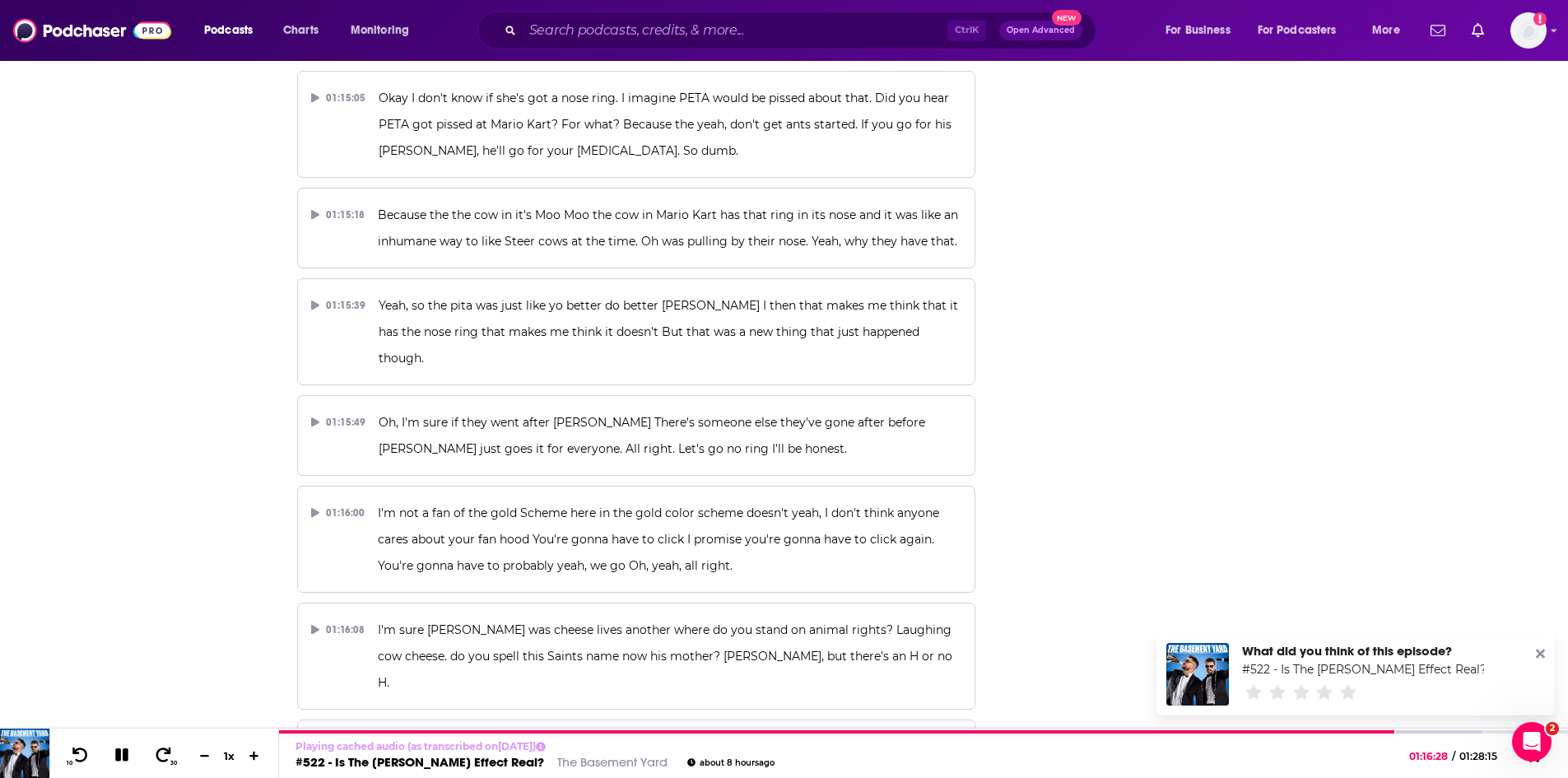
scroll to position [37083, 0]
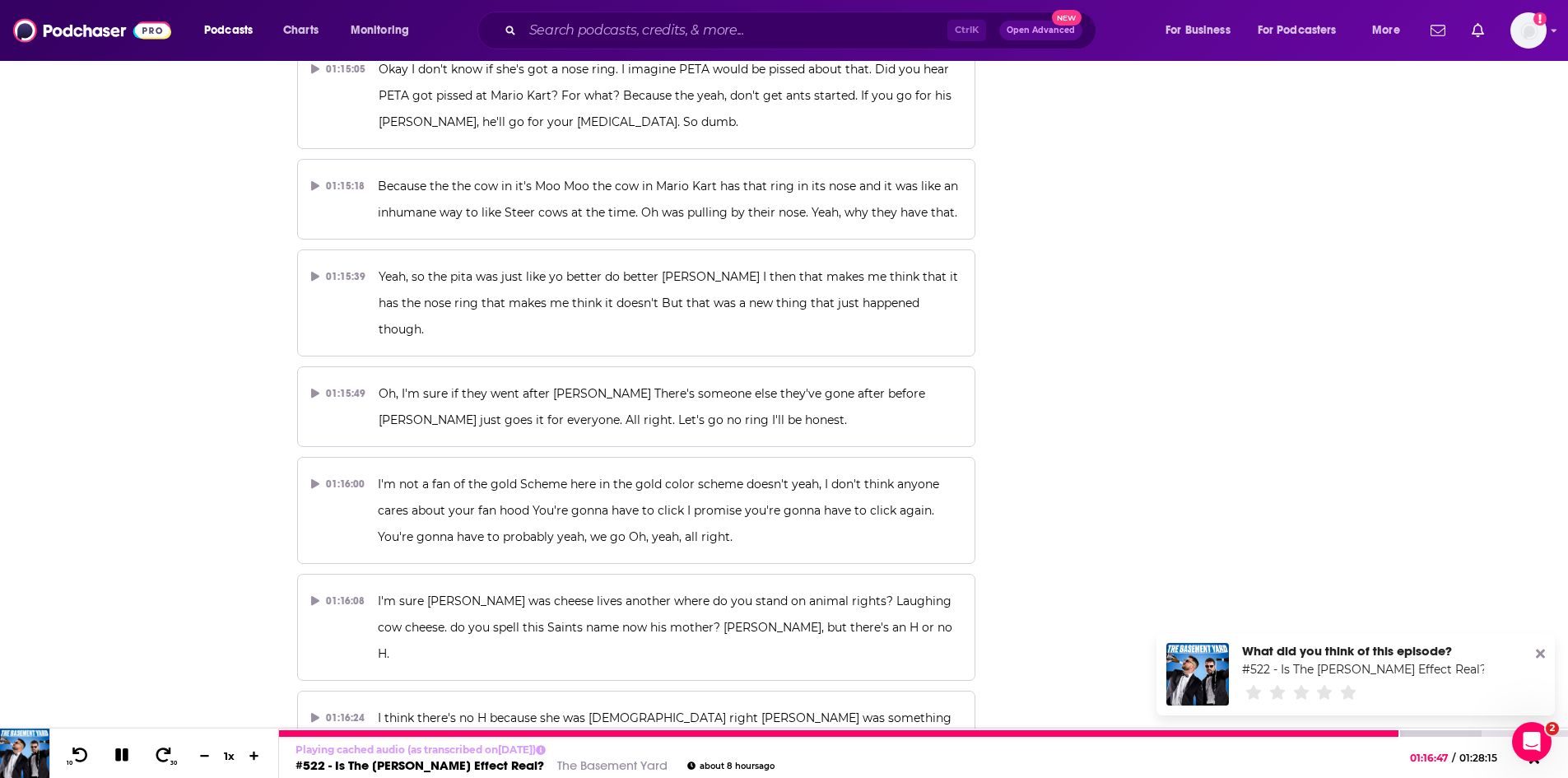
click at [120, 756] on icon at bounding box center [122, 755] width 13 height 13
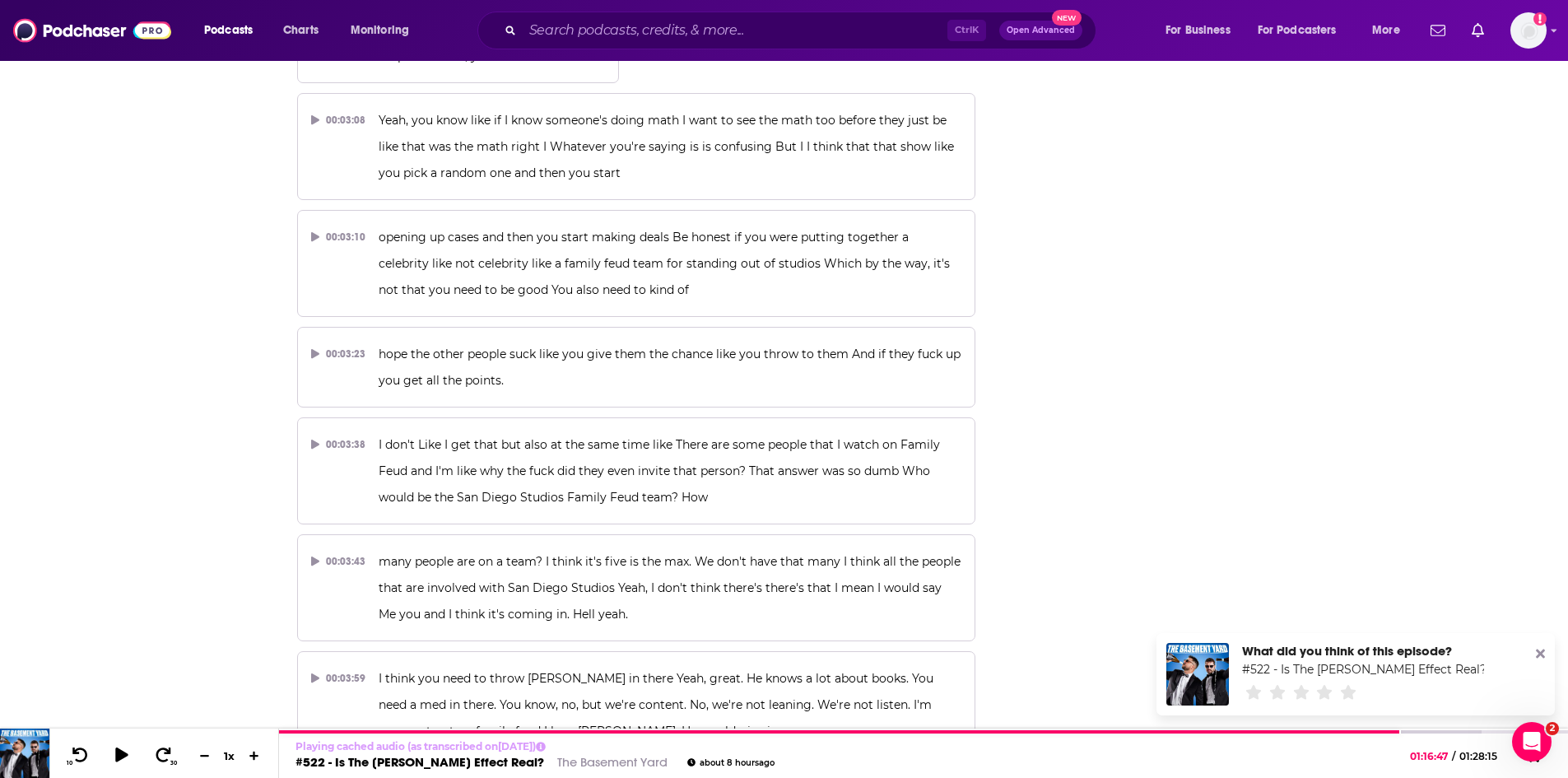
scroll to position [0, 0]
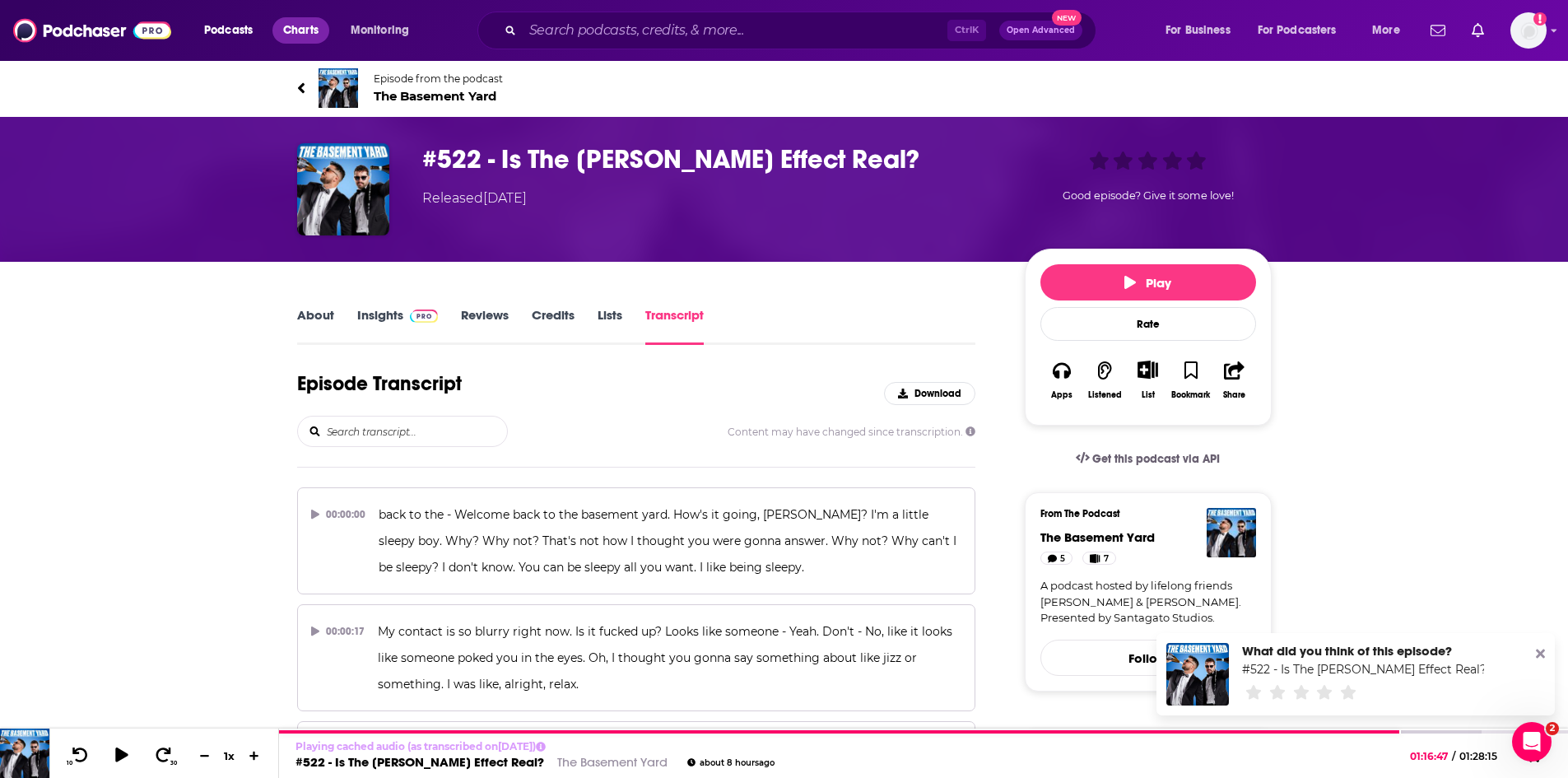
click at [301, 28] on span "Charts" at bounding box center [301, 31] width 36 height 23
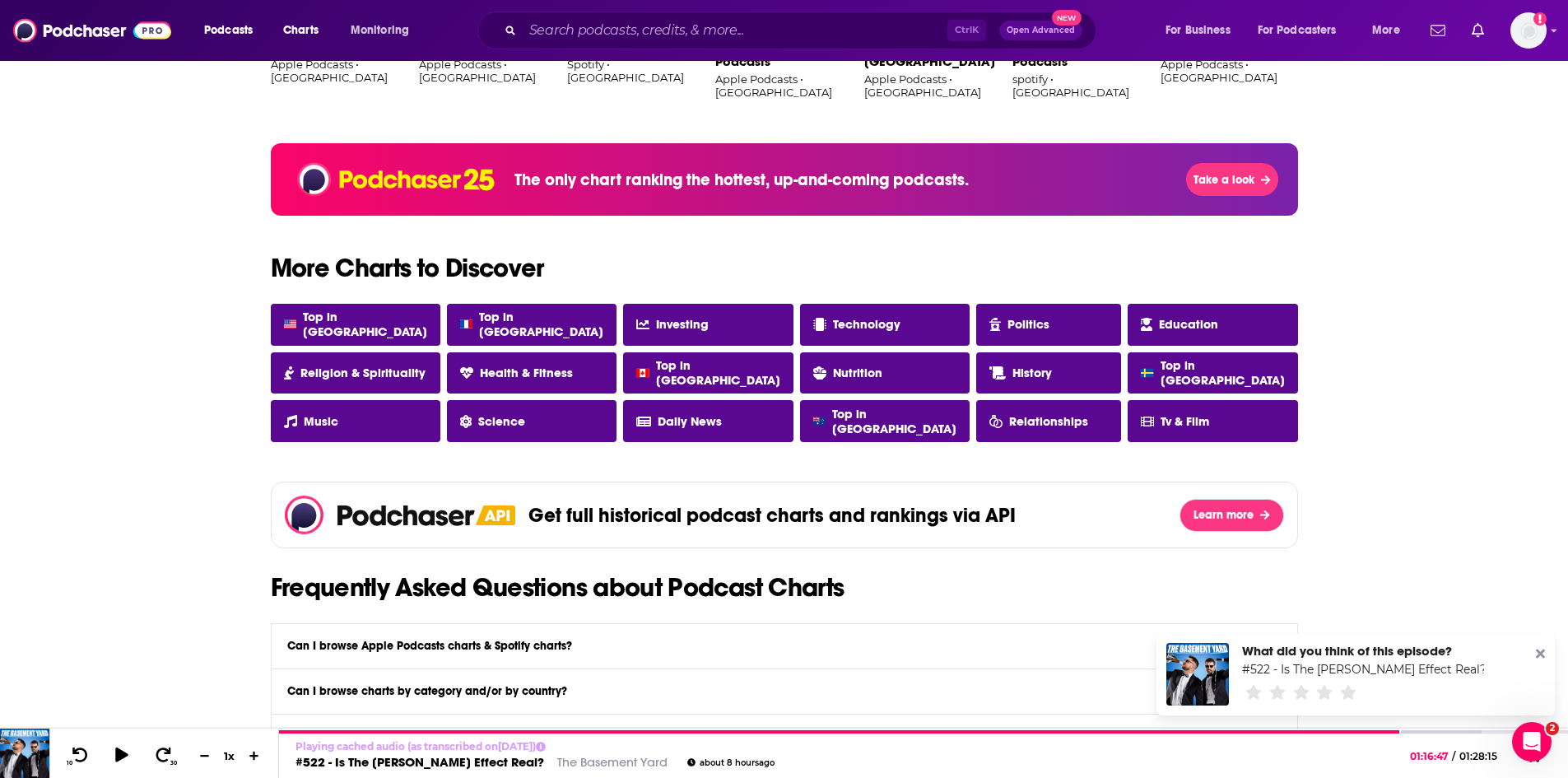
scroll to position [1400, 0]
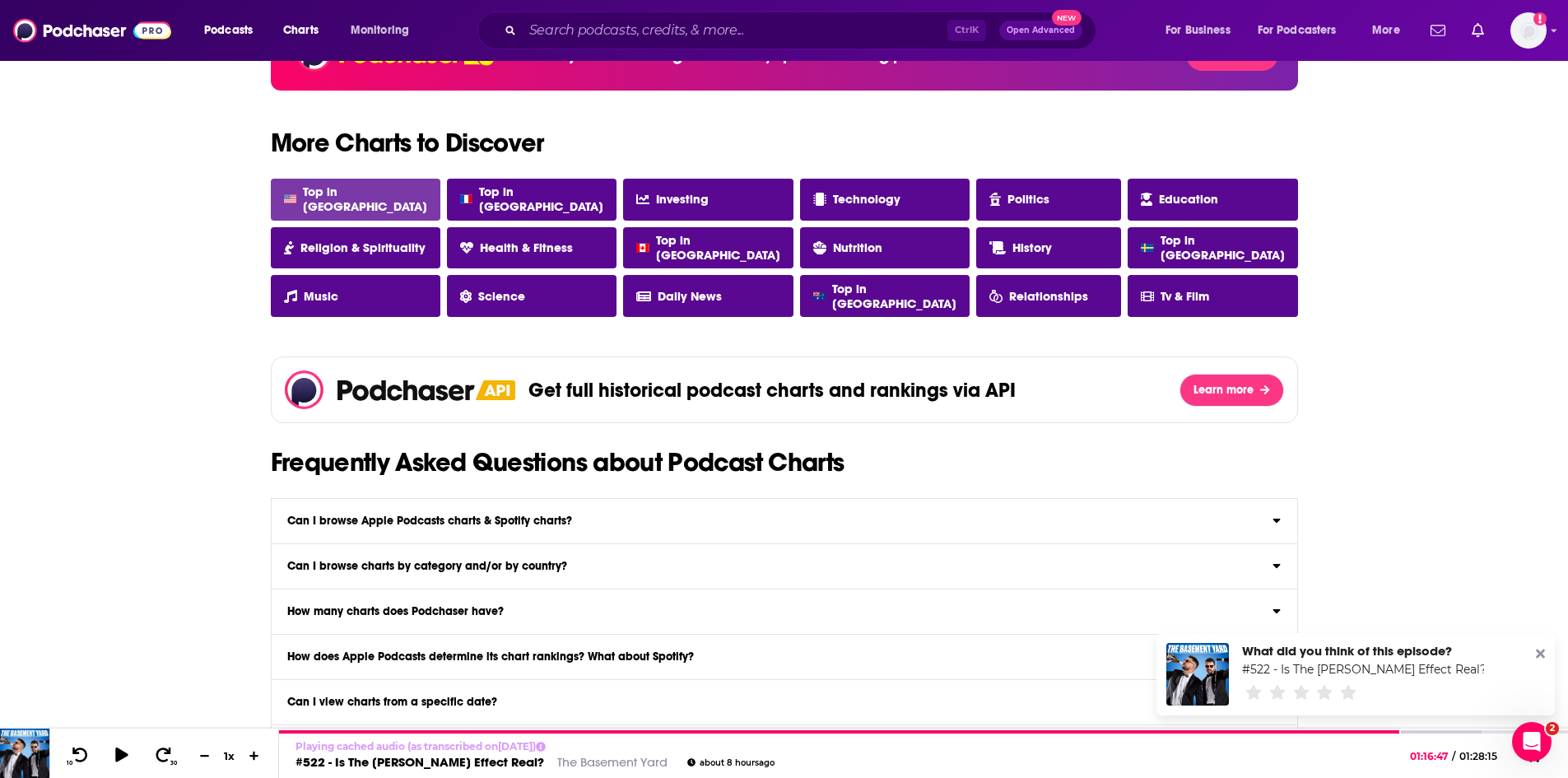
click at [357, 199] on span "Top in USA" at bounding box center [366, 199] width 125 height 30
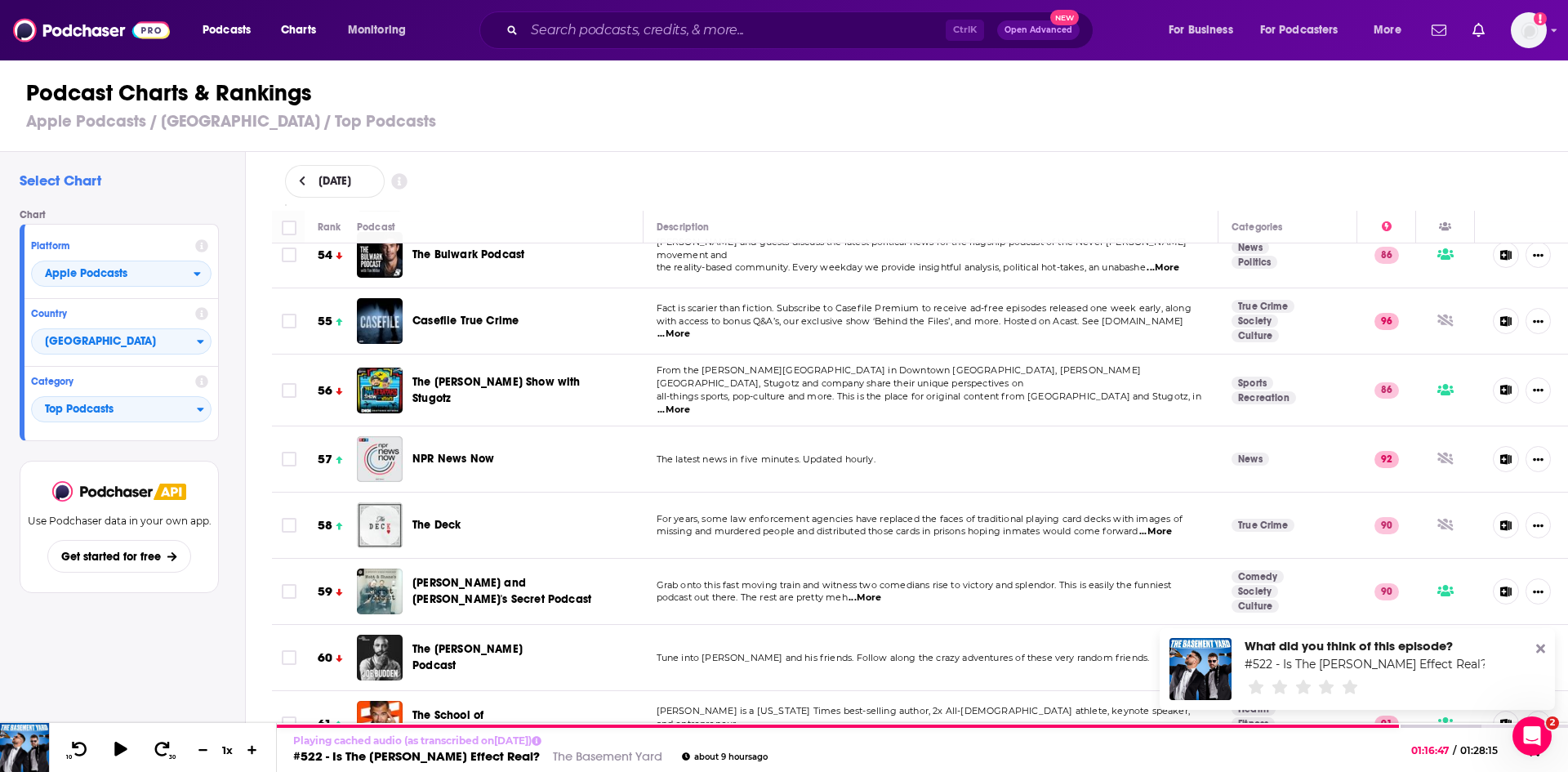
scroll to position [3595, 0]
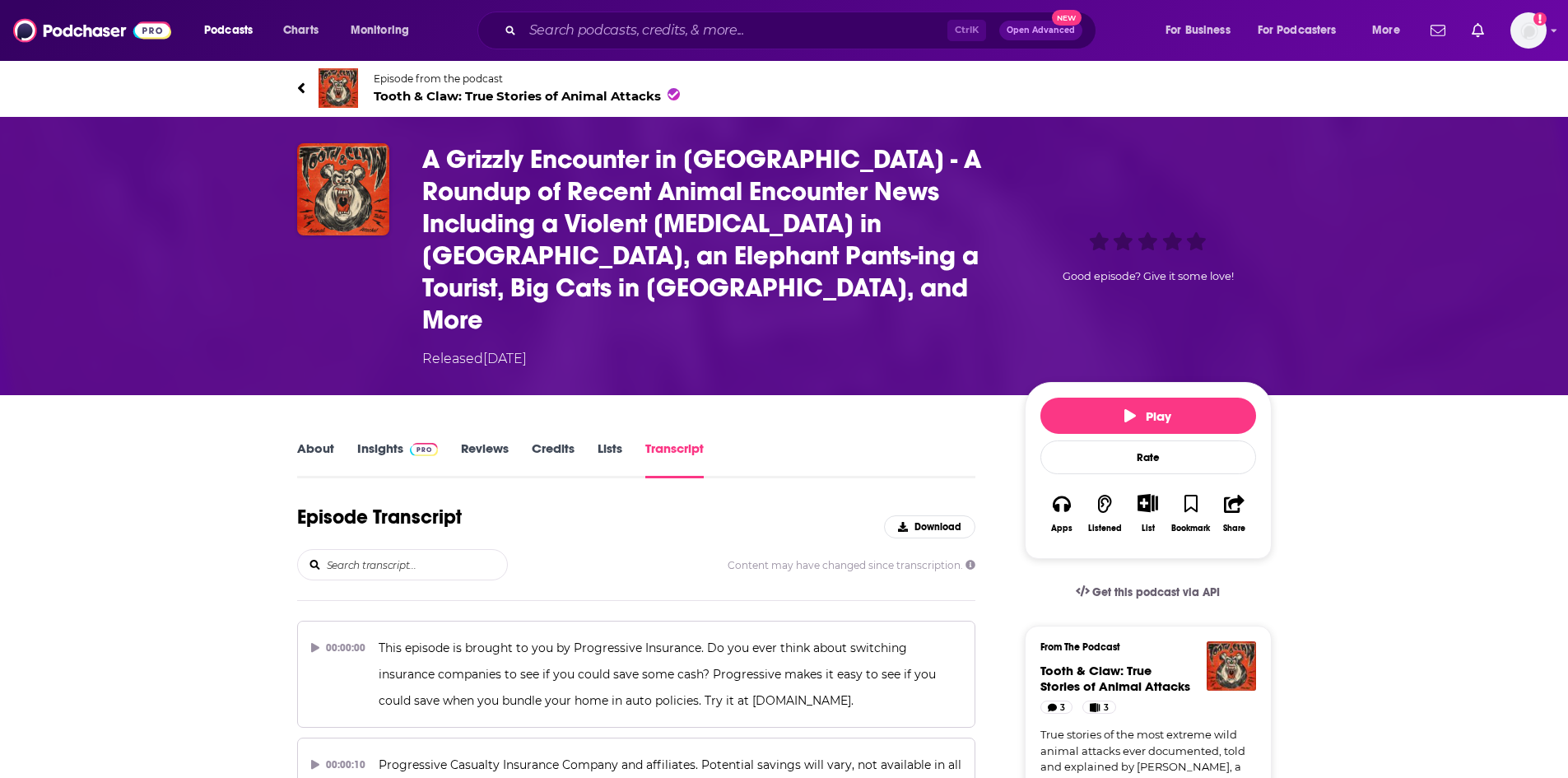
scroll to position [13154, 0]
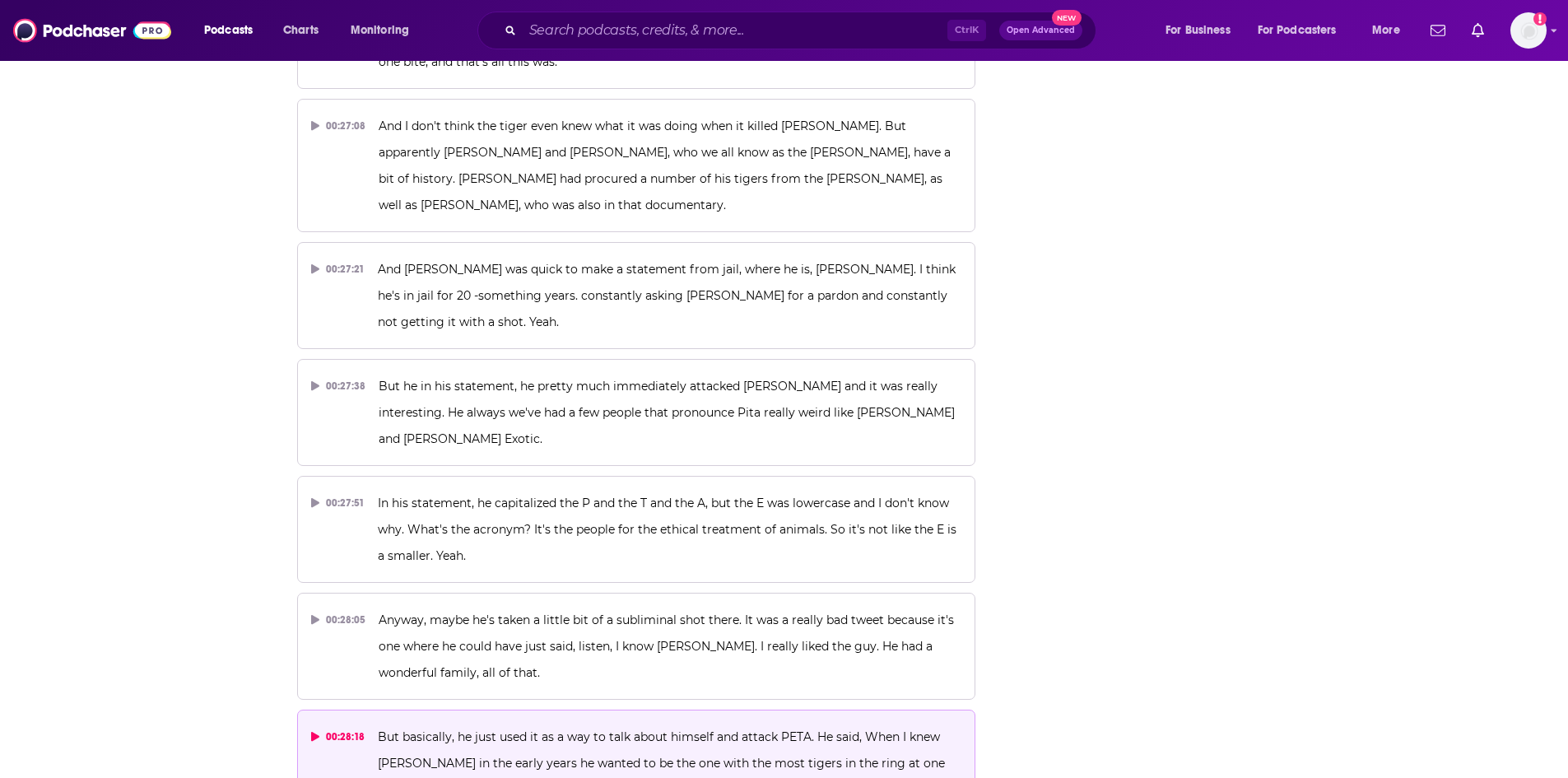
click at [814, 724] on p "But basically, he just used it as a way to talk about himself and attack PETA. …" at bounding box center [670, 763] width 583 height 79
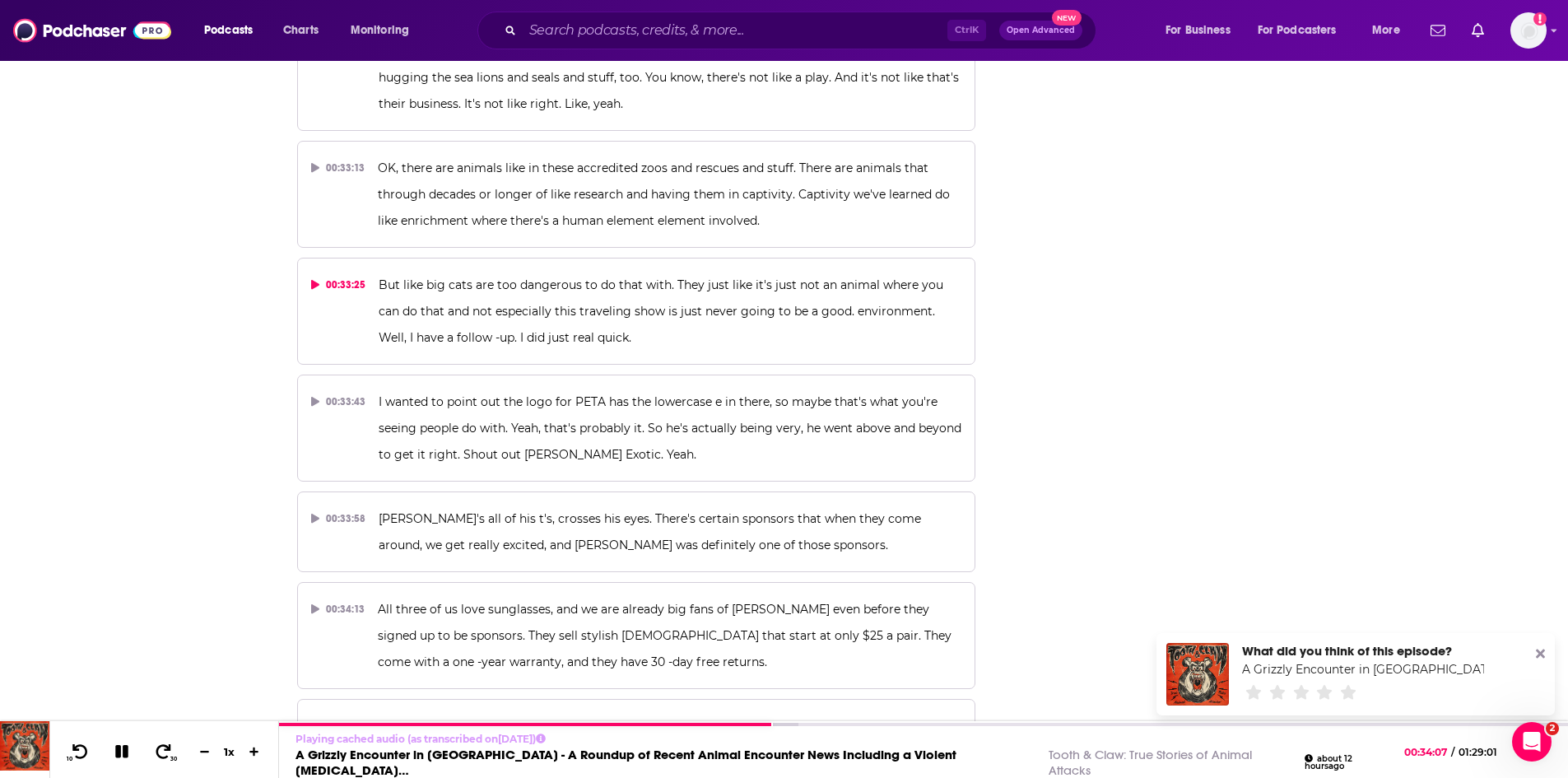
scroll to position [15799, 0]
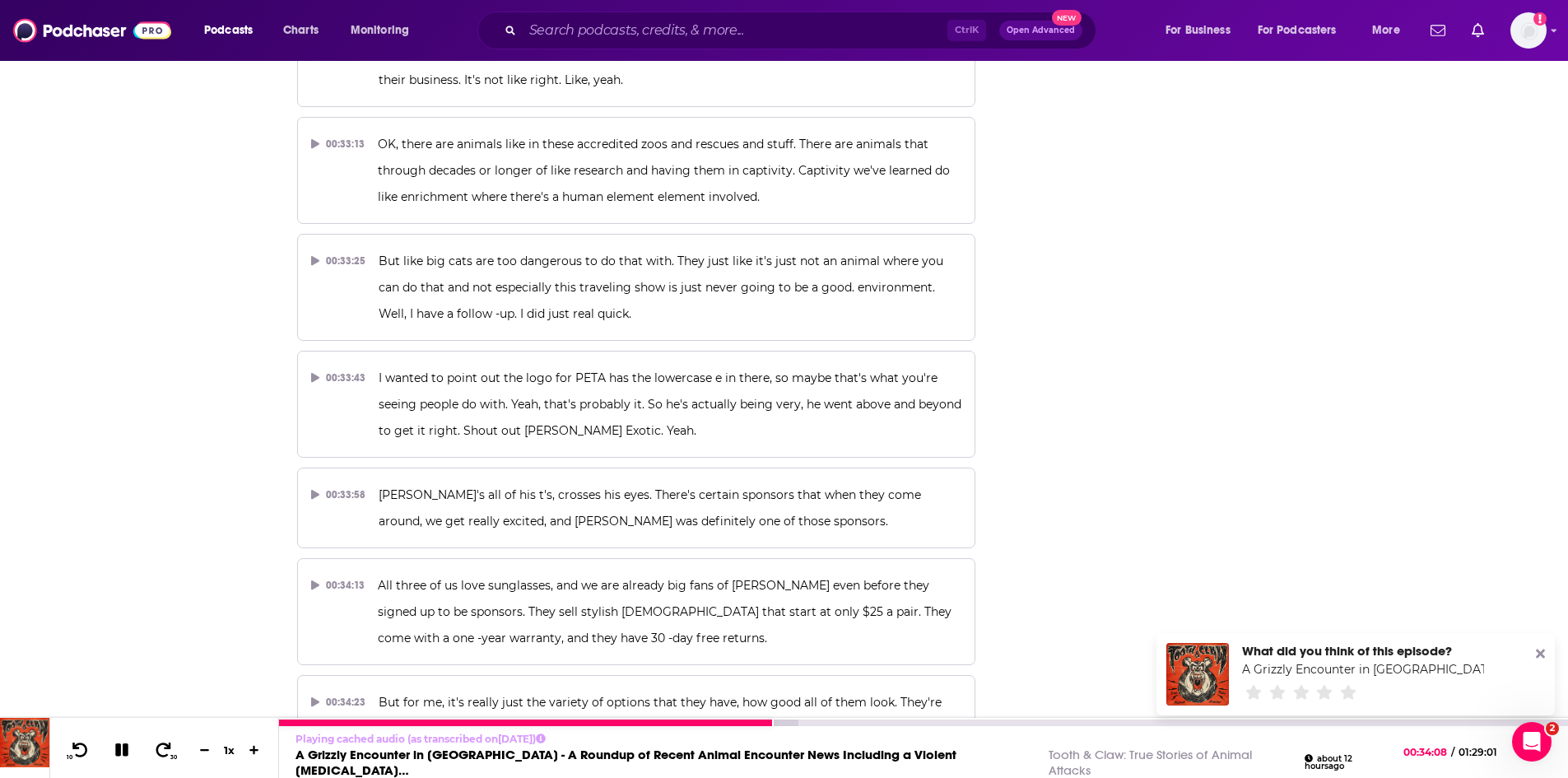
click at [125, 756] on icon at bounding box center [122, 750] width 13 height 13
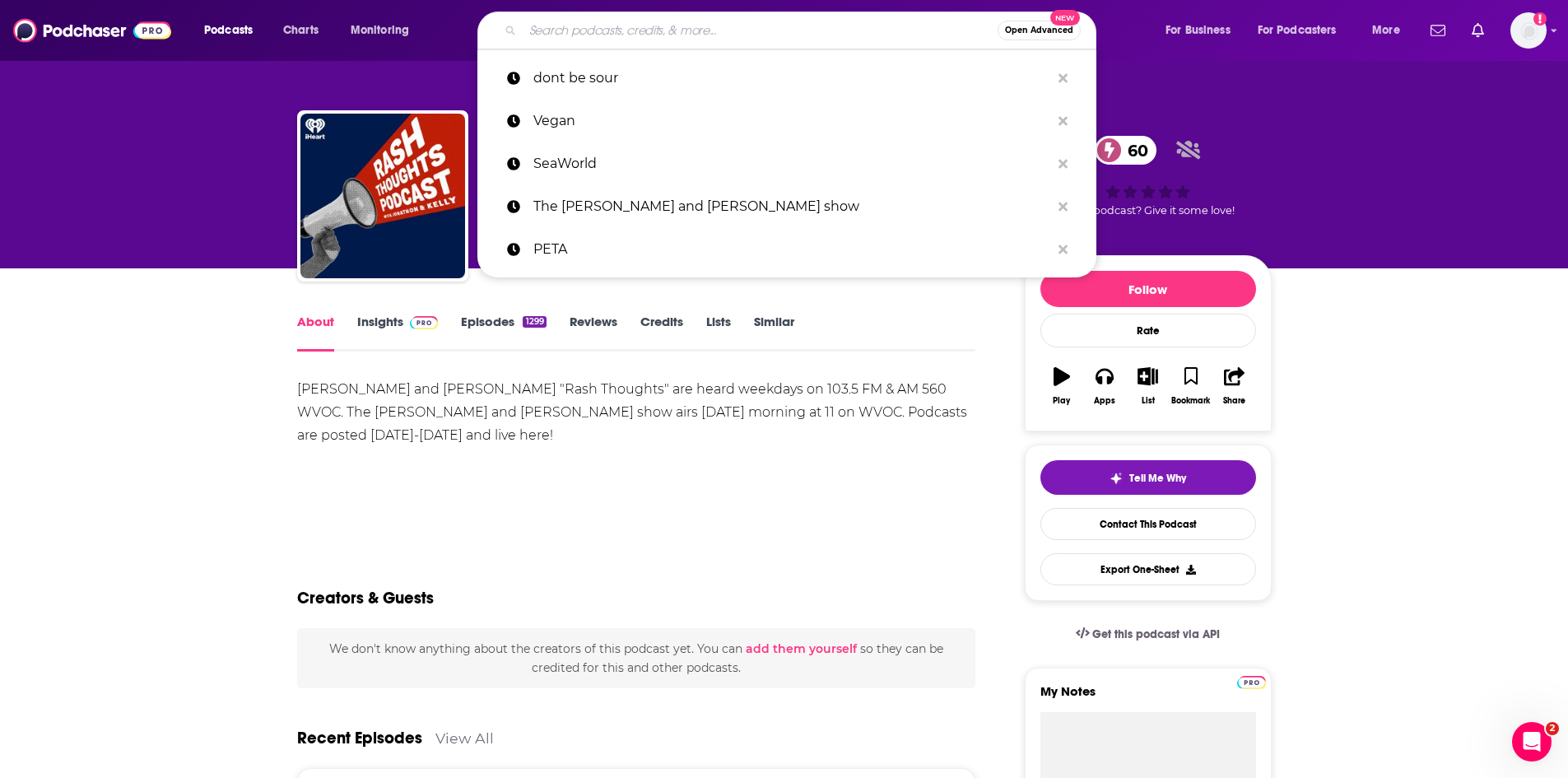
click at [677, 33] on input "Search podcasts, credits, & more..." at bounding box center [760, 31] width 475 height 27
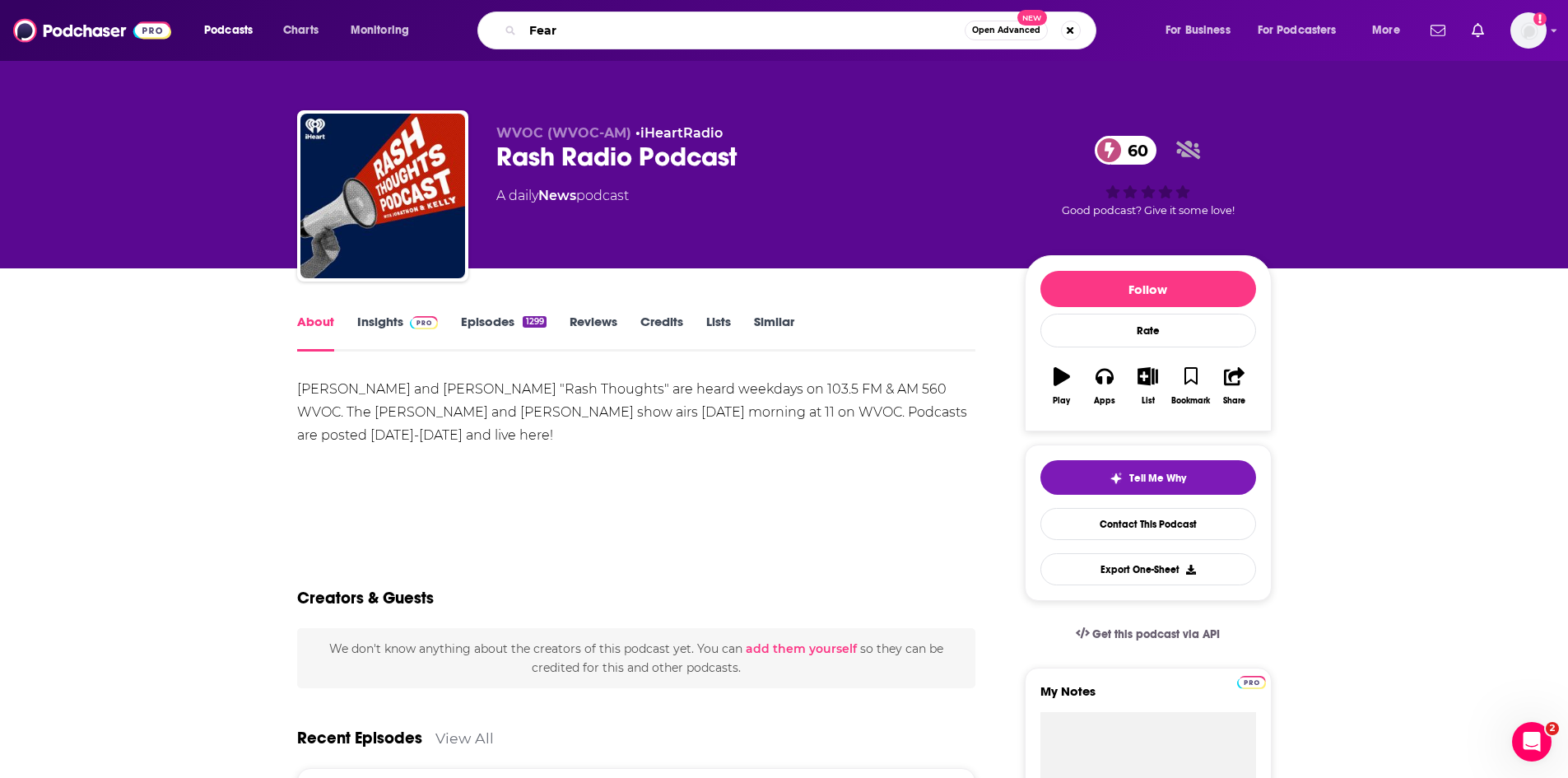
type input "Fear &"
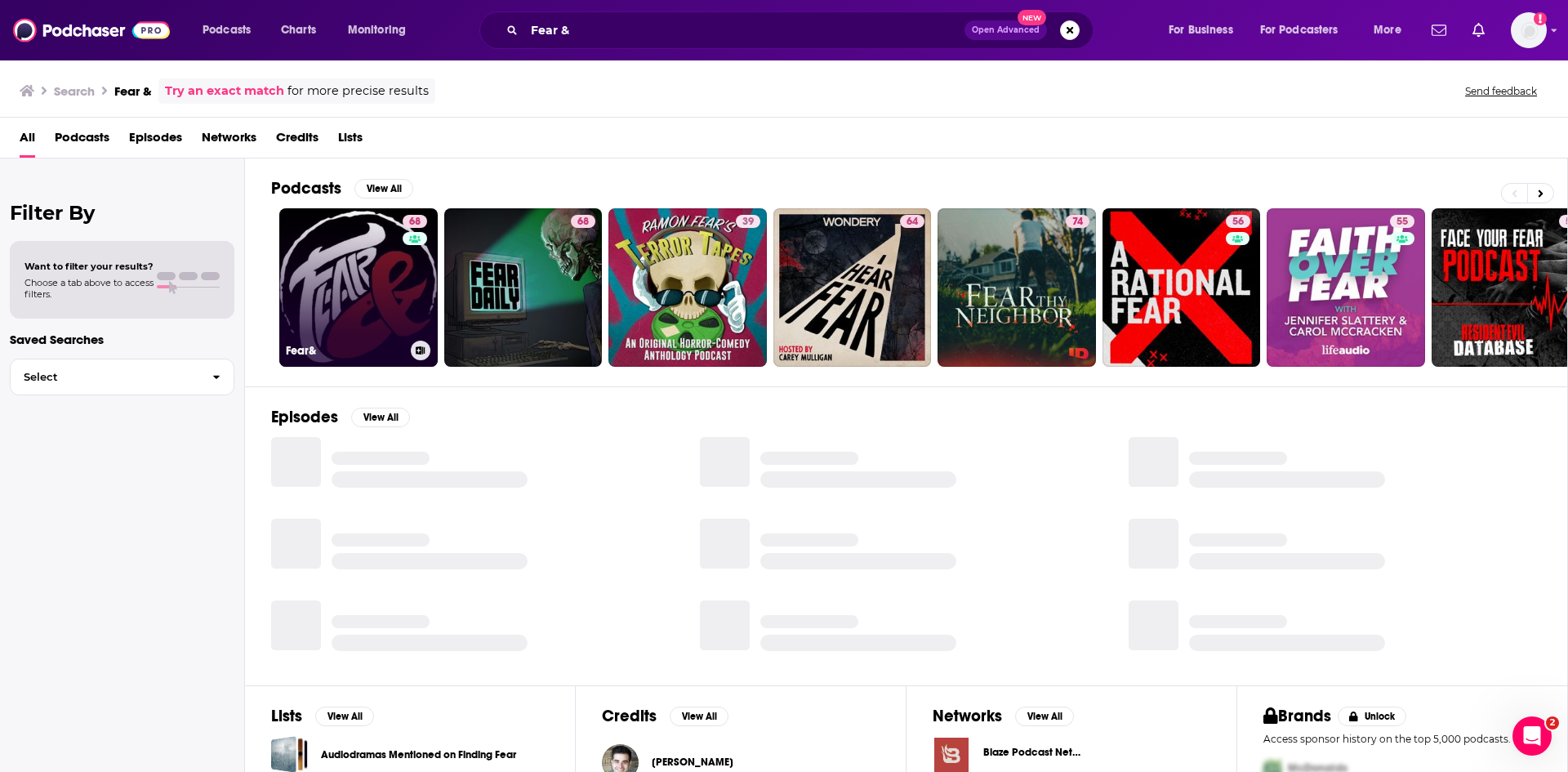
click at [348, 287] on link "68 Fear&" at bounding box center [359, 288] width 158 height 158
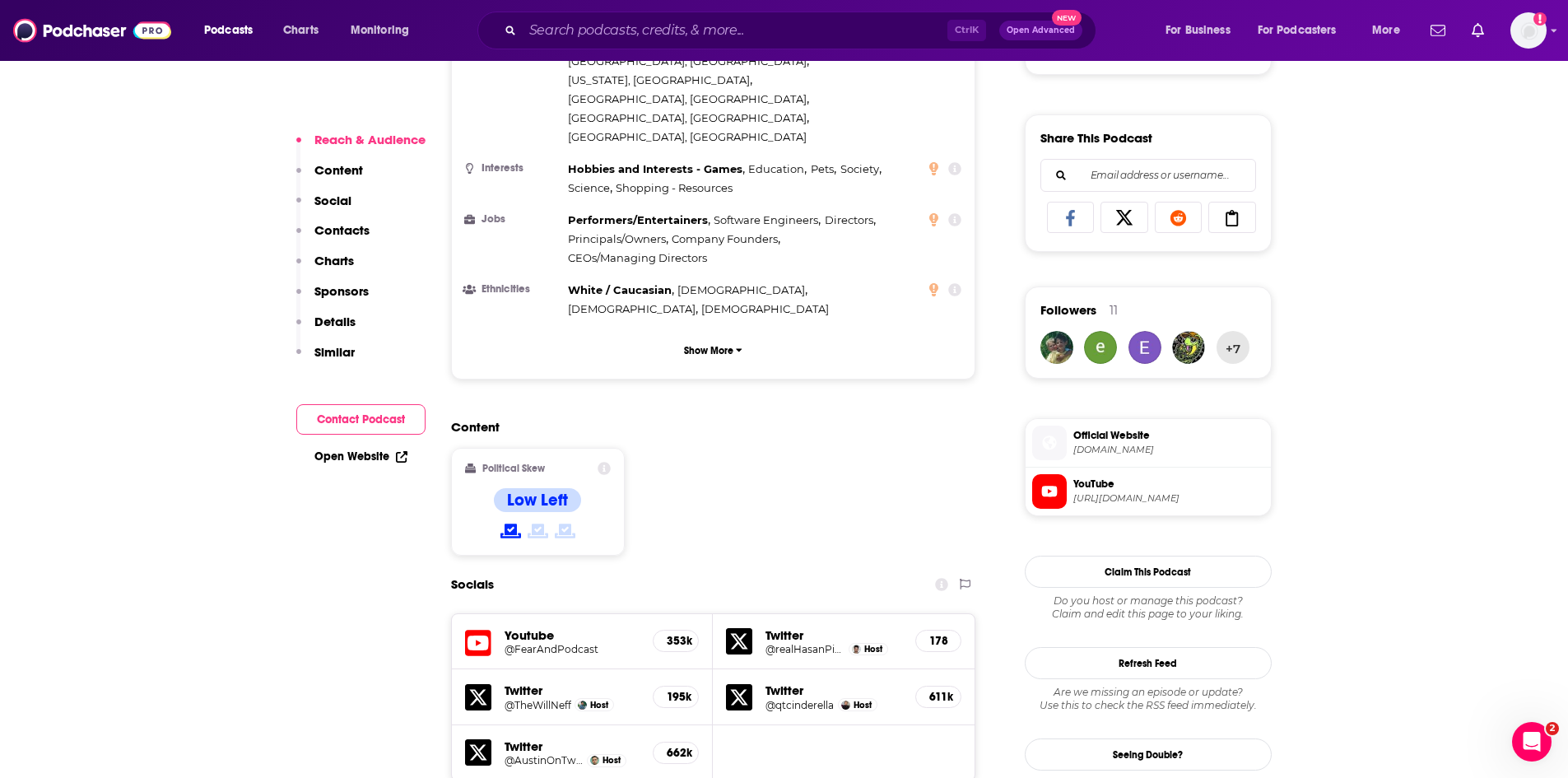
scroll to position [988, 0]
